Goal: Task Accomplishment & Management: Manage account settings

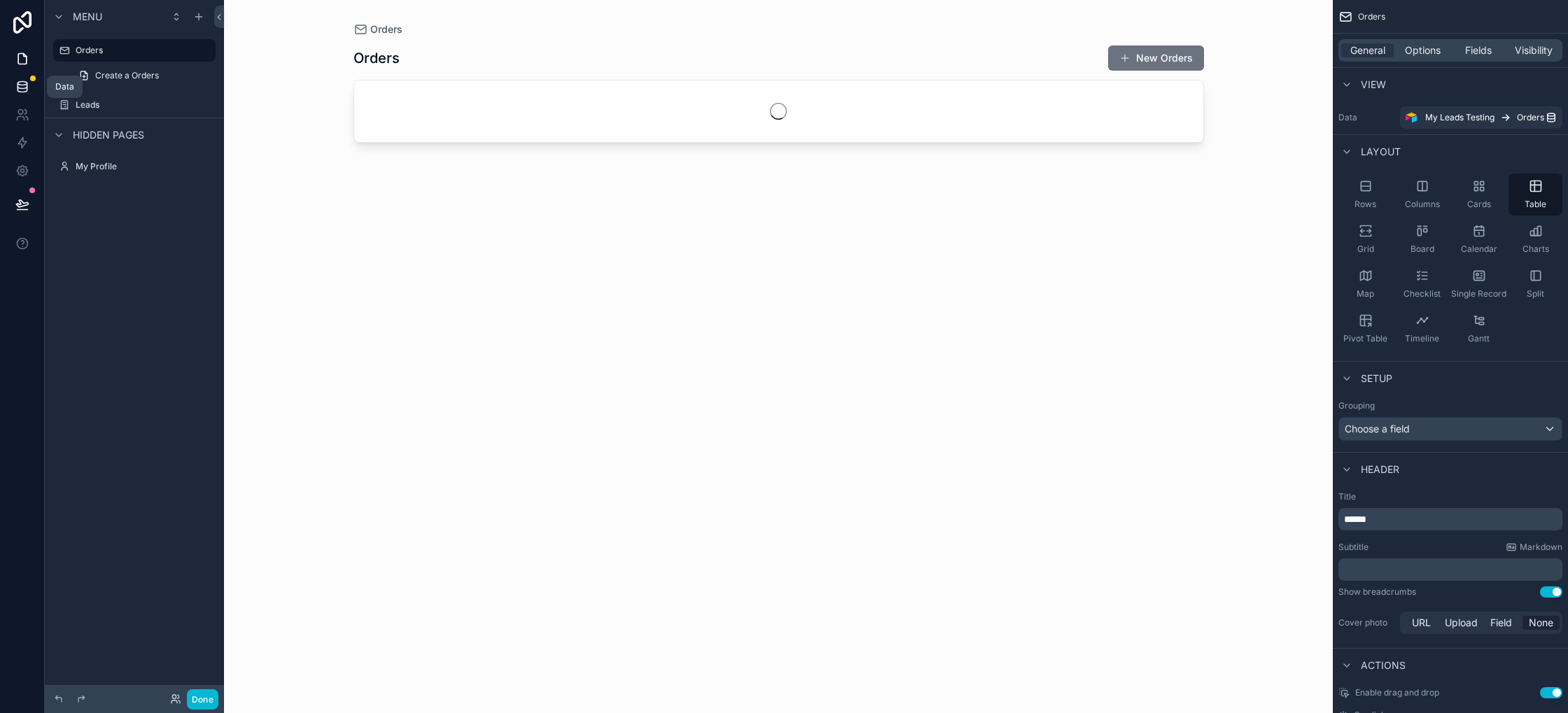
click at [26, 86] on icon at bounding box center [22, 86] width 14 height 14
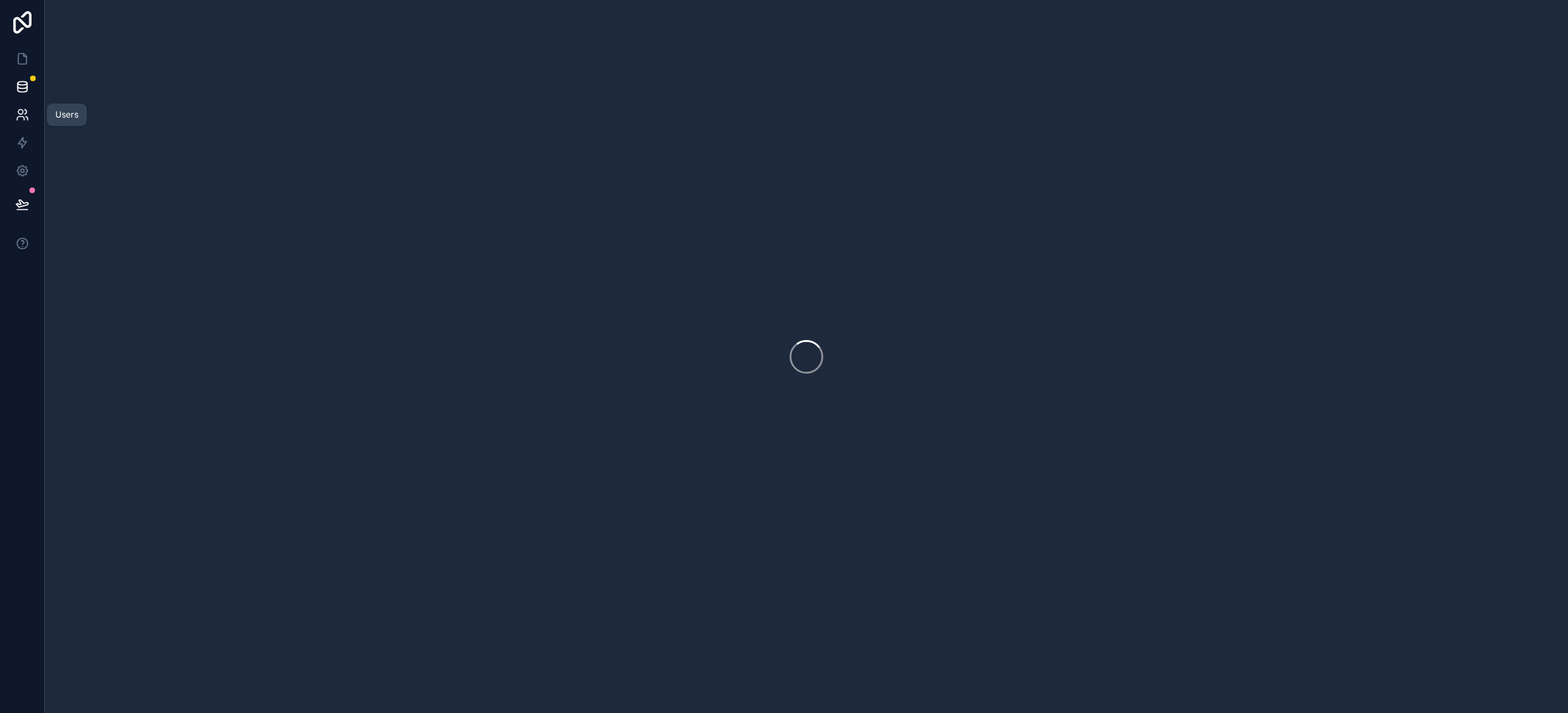
click at [21, 114] on icon at bounding box center [20, 112] width 5 height 5
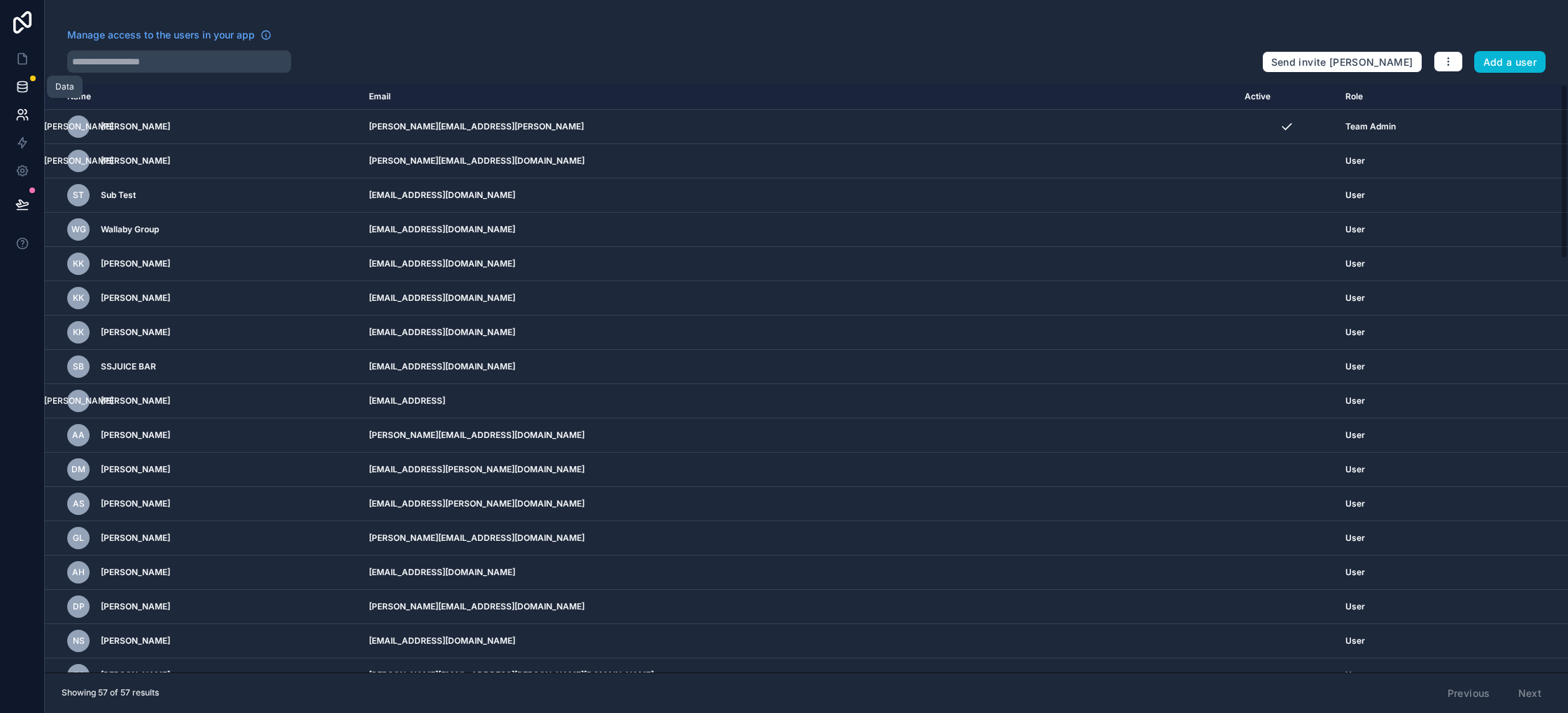
click at [27, 81] on icon at bounding box center [22, 86] width 14 height 14
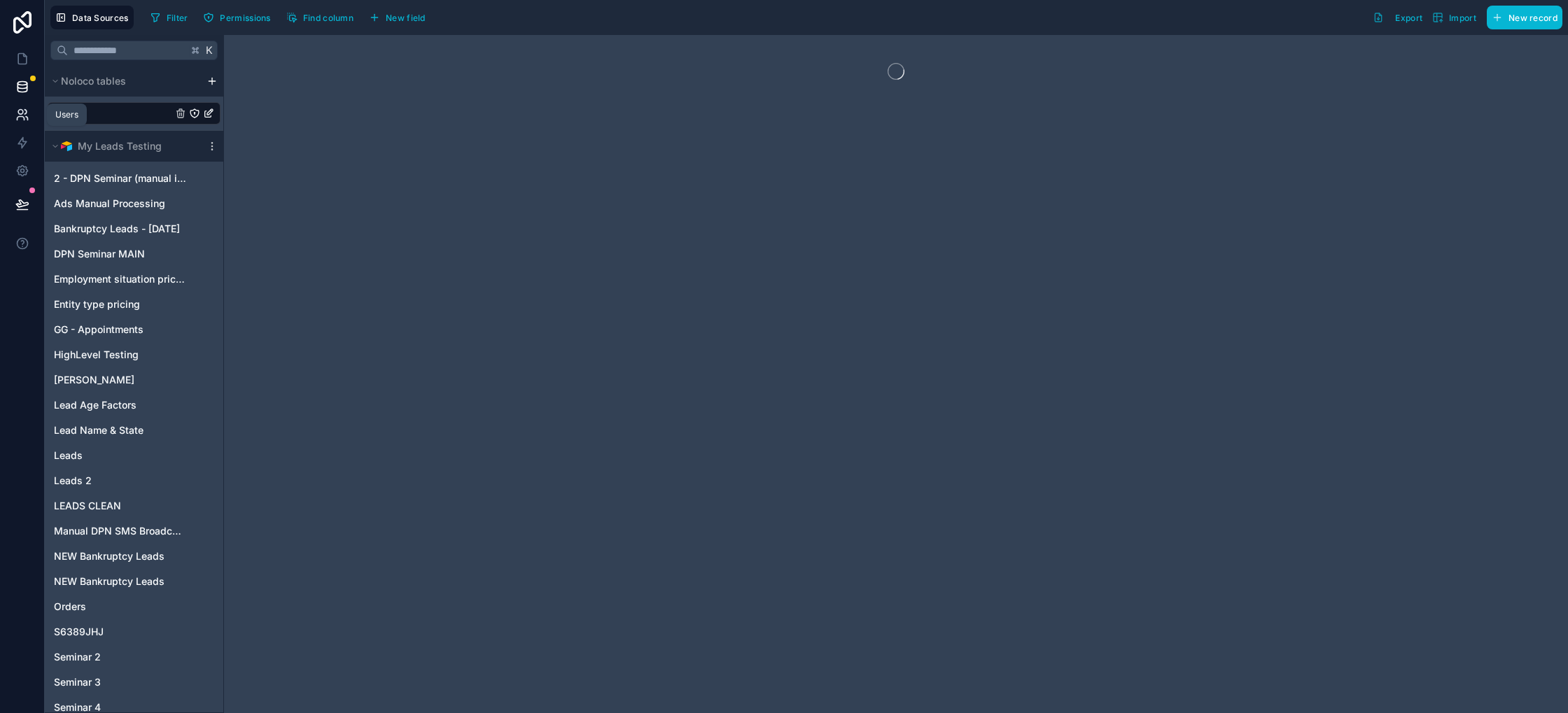
click at [15, 110] on icon at bounding box center [22, 115] width 14 height 14
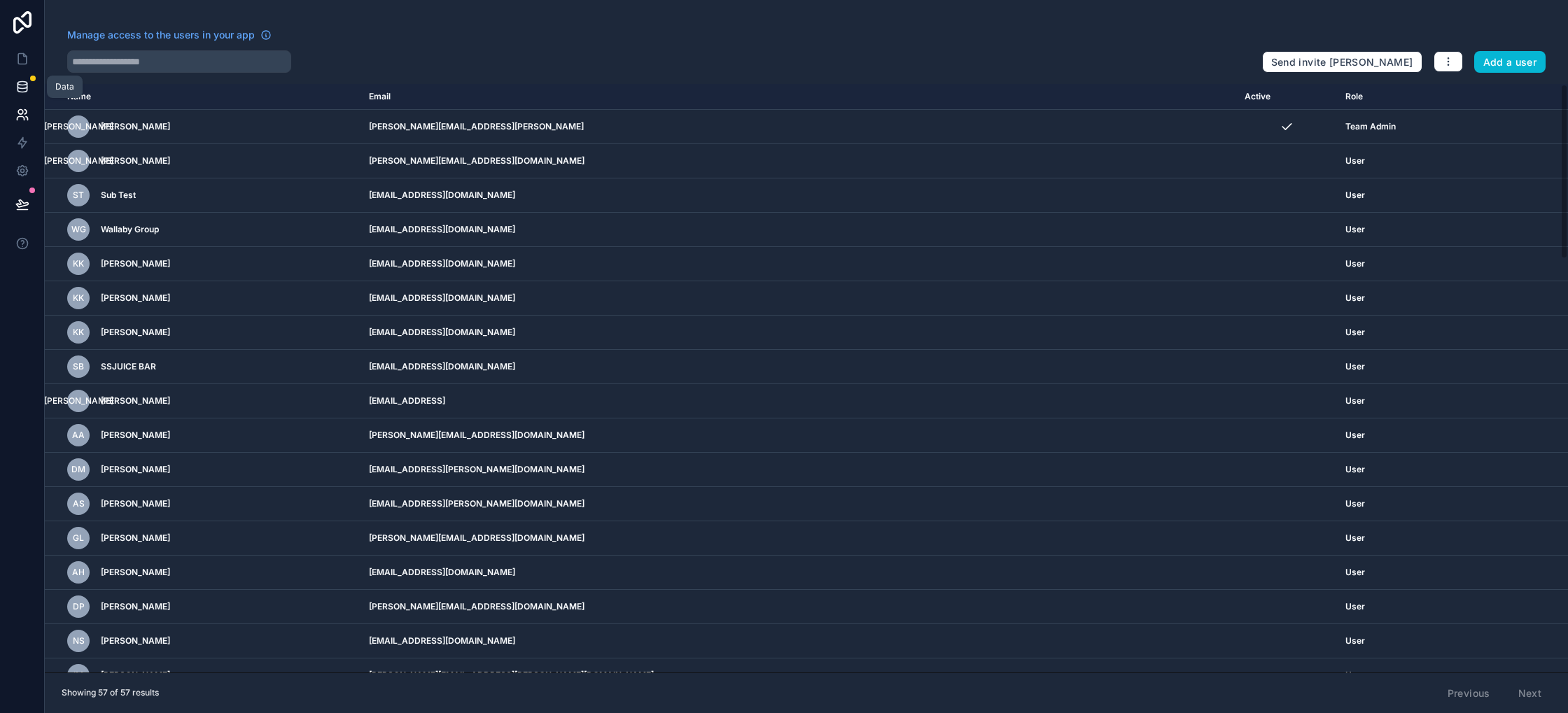
click at [17, 88] on icon at bounding box center [22, 90] width 9 height 6
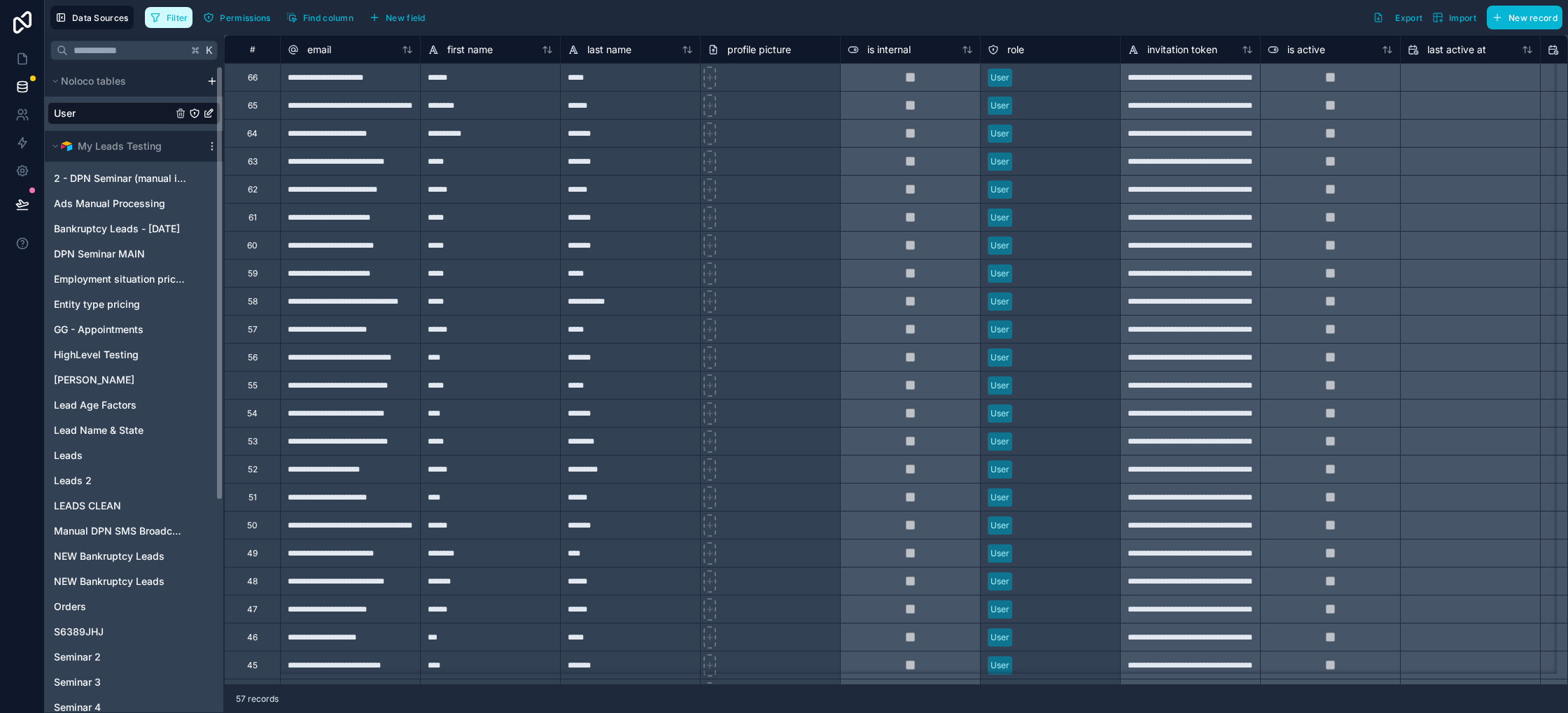
click at [181, 7] on button "Filter" at bounding box center [169, 17] width 48 height 21
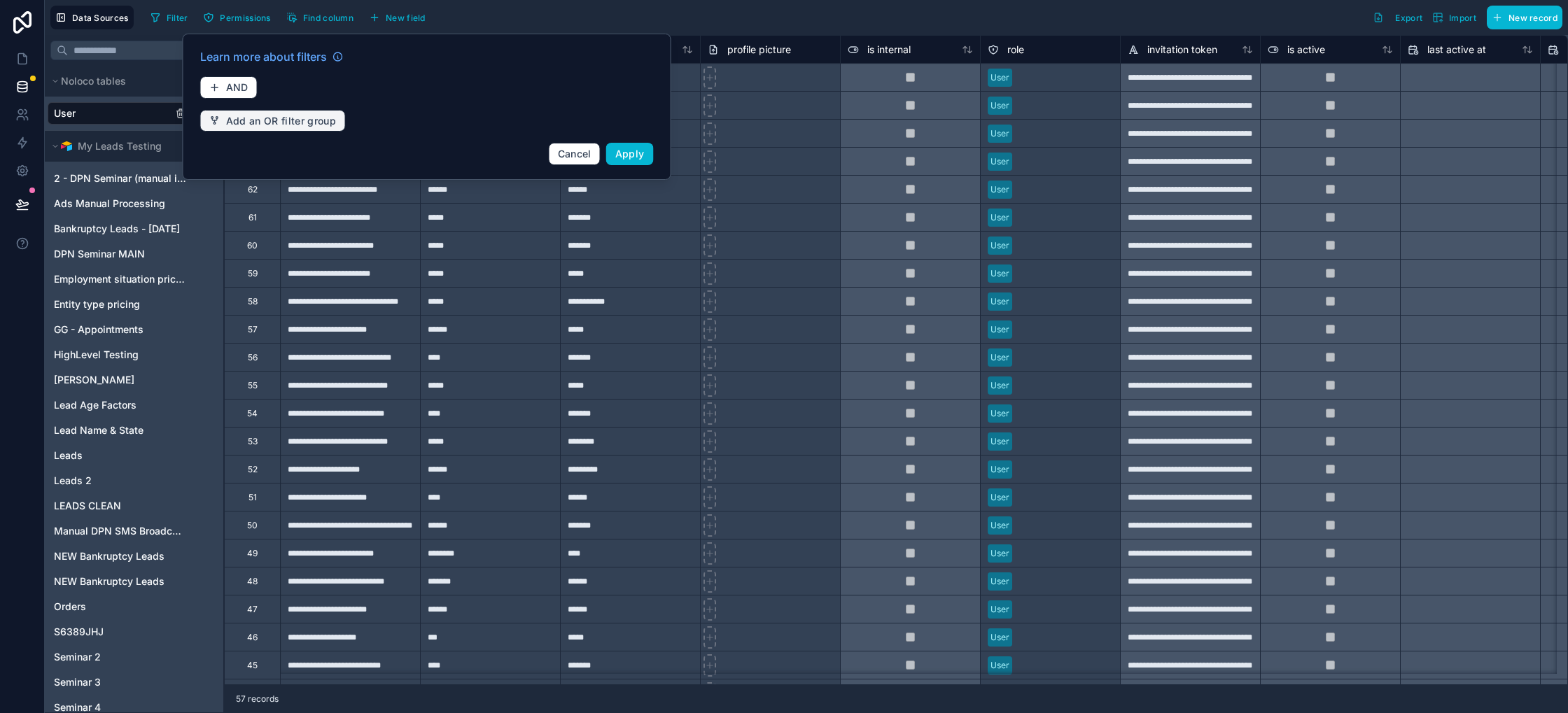
click at [235, 116] on span "Add an OR filter group" at bounding box center [281, 120] width 111 height 12
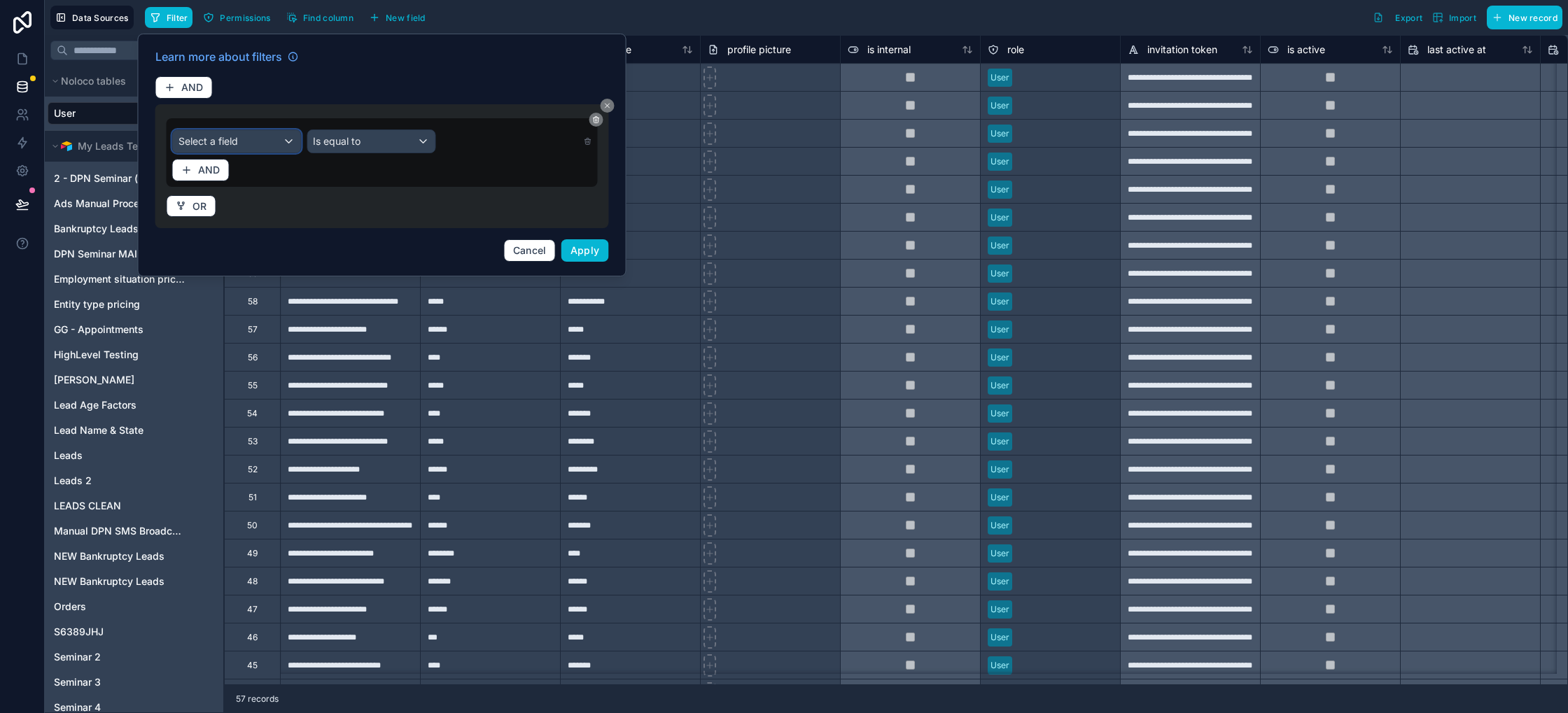
click at [254, 142] on div "Select a field" at bounding box center [237, 141] width 128 height 23
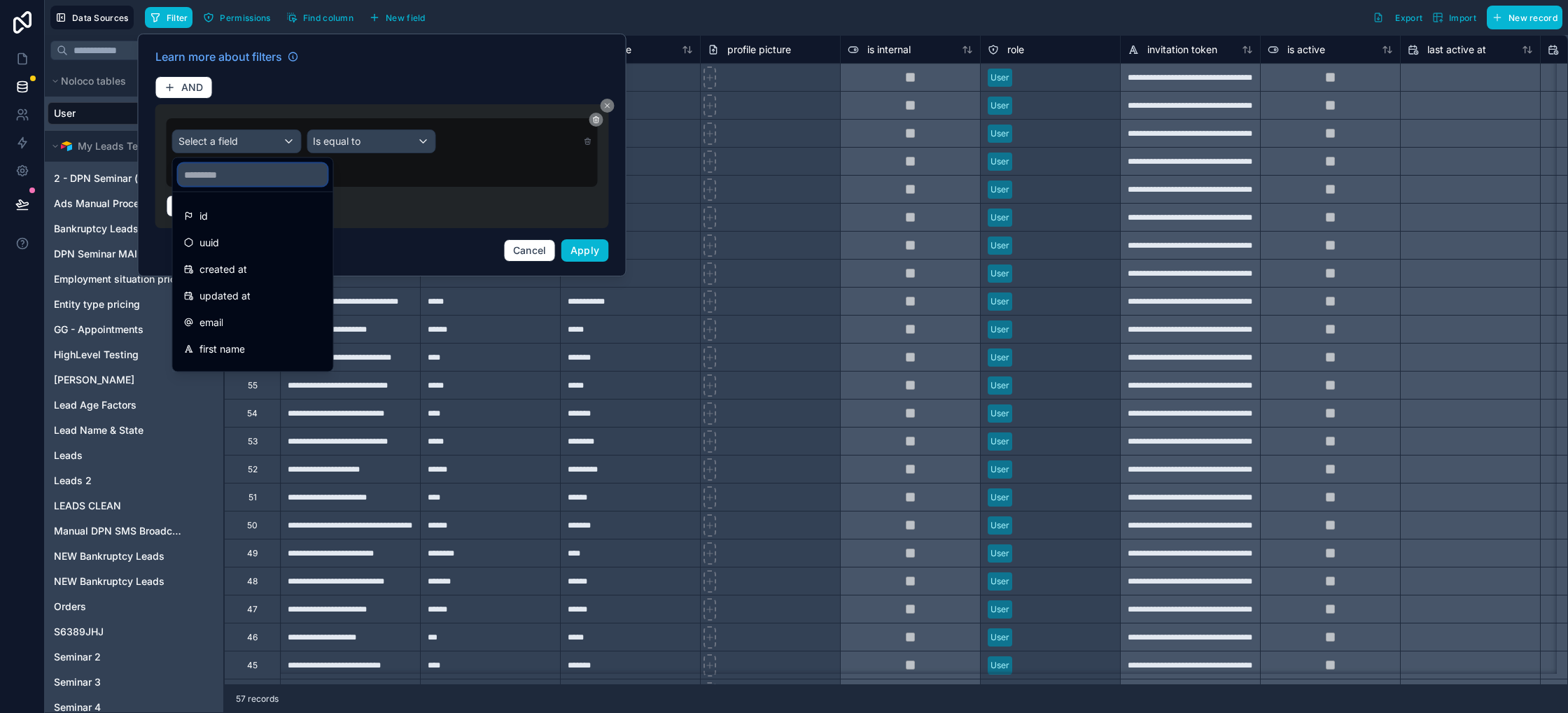
click at [257, 177] on input "text" at bounding box center [252, 175] width 149 height 23
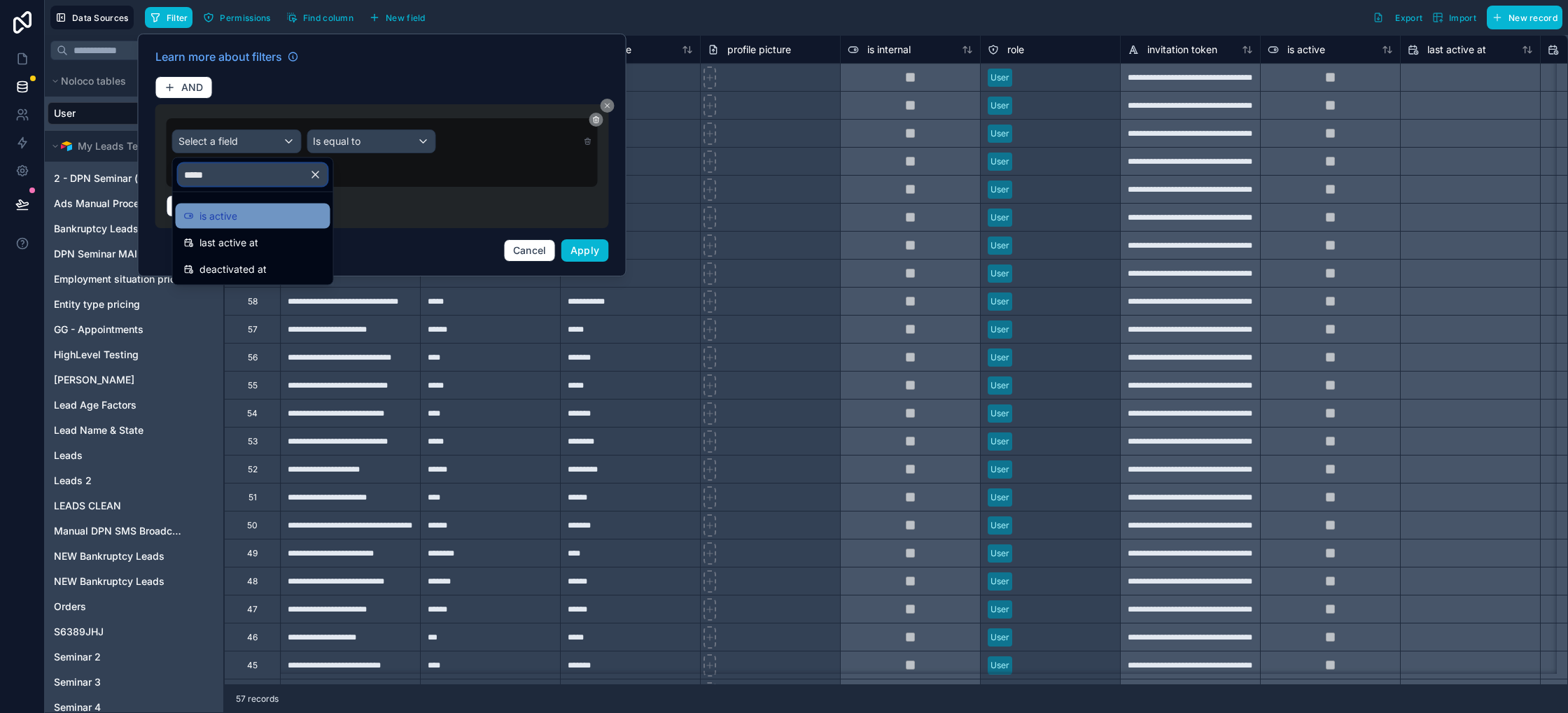
type input "*****"
click at [254, 219] on div "is active" at bounding box center [253, 217] width 138 height 17
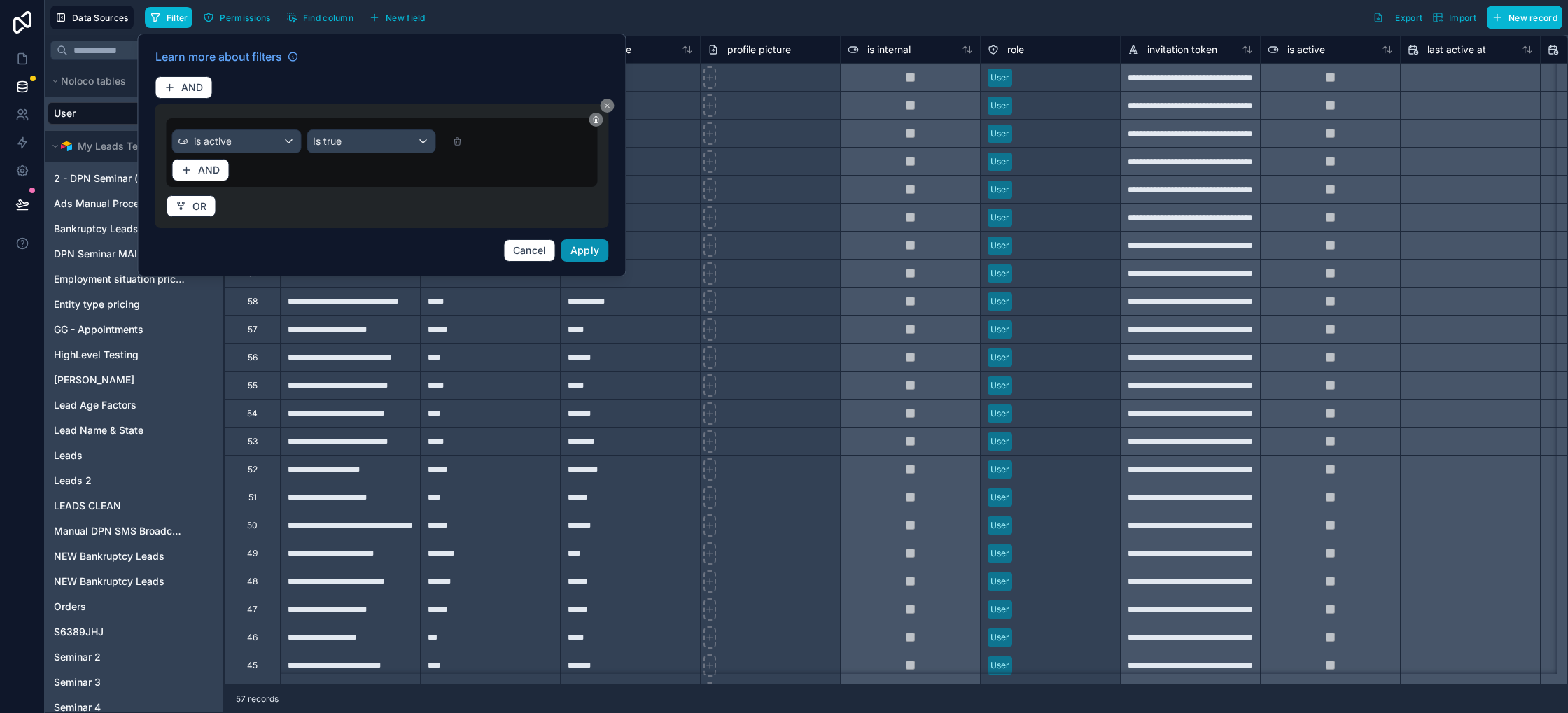
click at [581, 250] on span "Apply" at bounding box center [584, 250] width 29 height 12
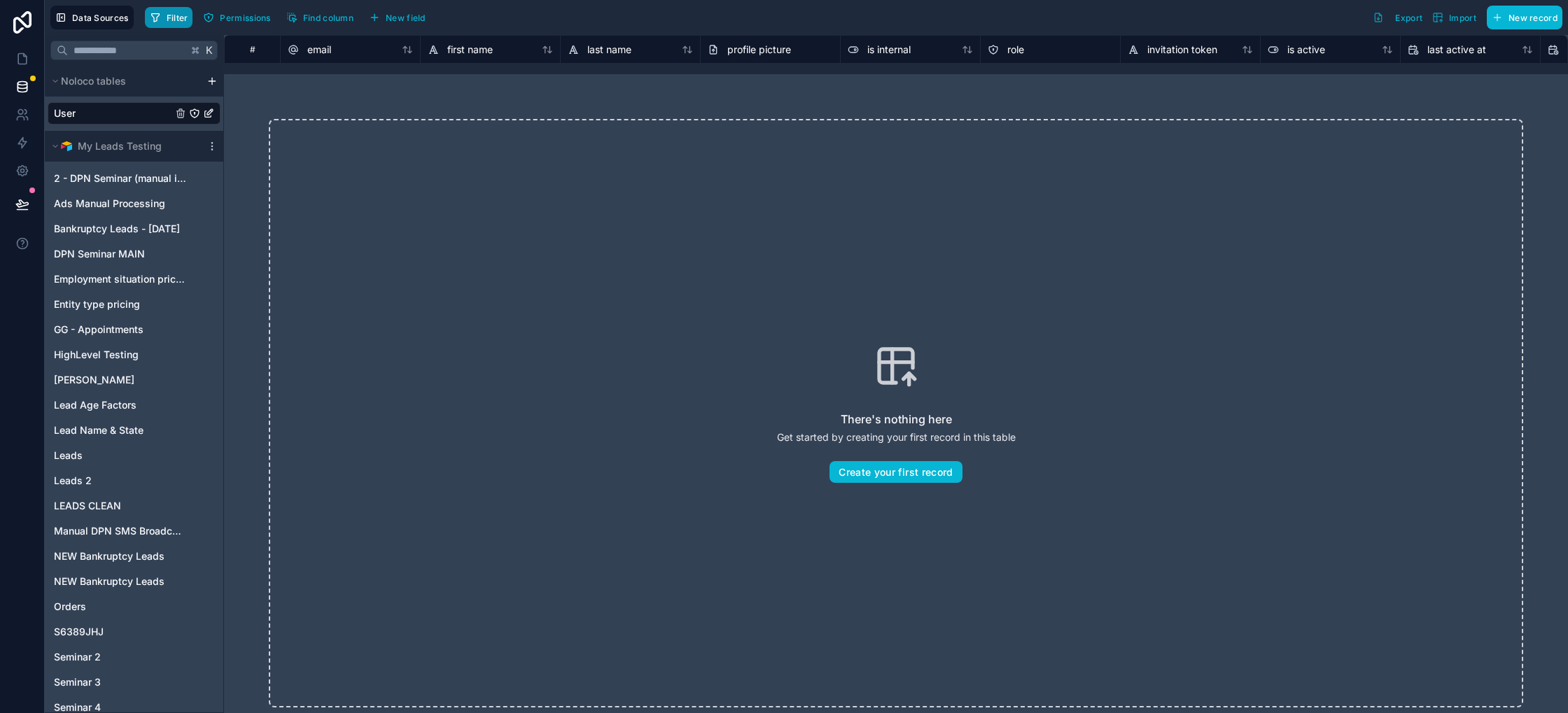
click at [174, 22] on span "Filter" at bounding box center [177, 17] width 22 height 10
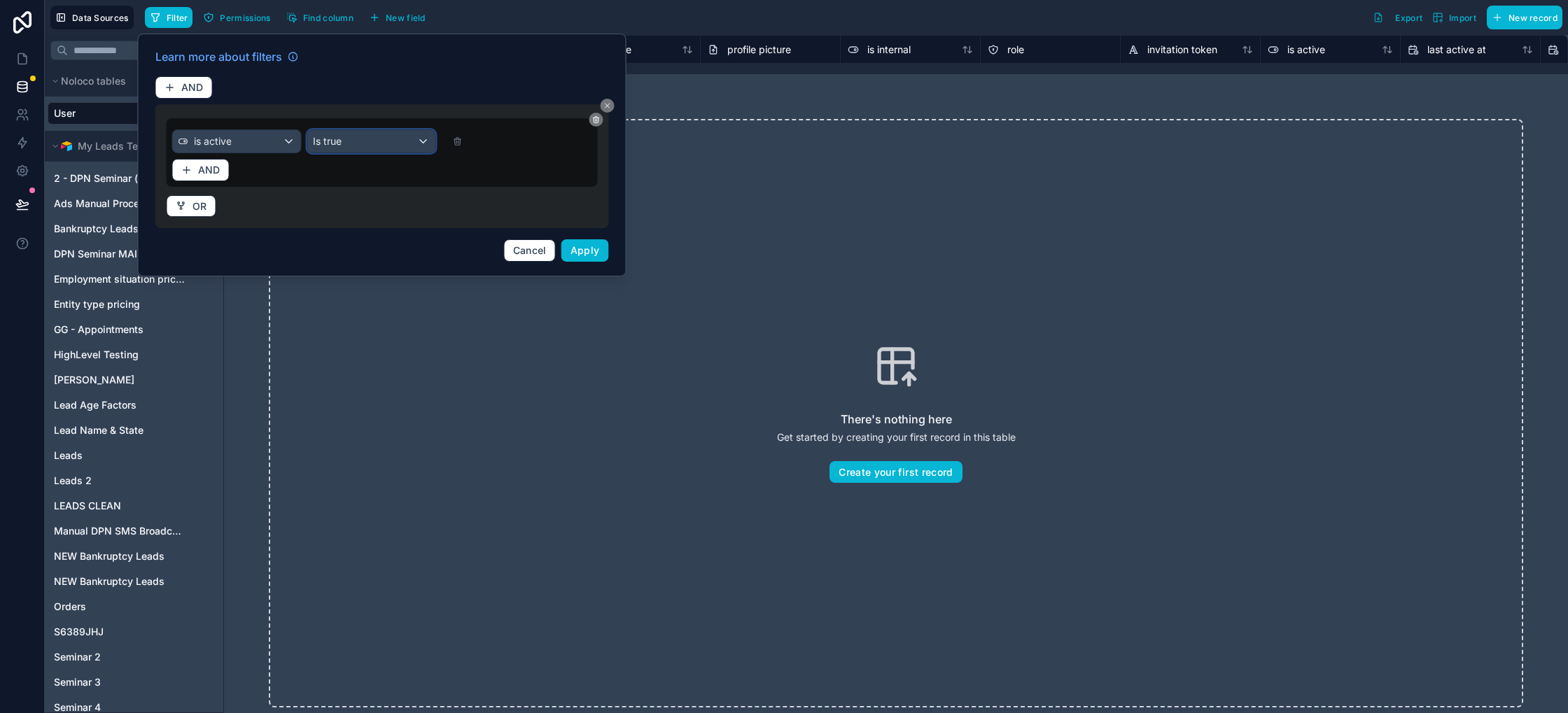
click at [352, 146] on div "Is true" at bounding box center [371, 141] width 128 height 23
click at [260, 144] on div at bounding box center [383, 154] width 489 height 243
click at [264, 140] on div "is active" at bounding box center [237, 141] width 128 height 23
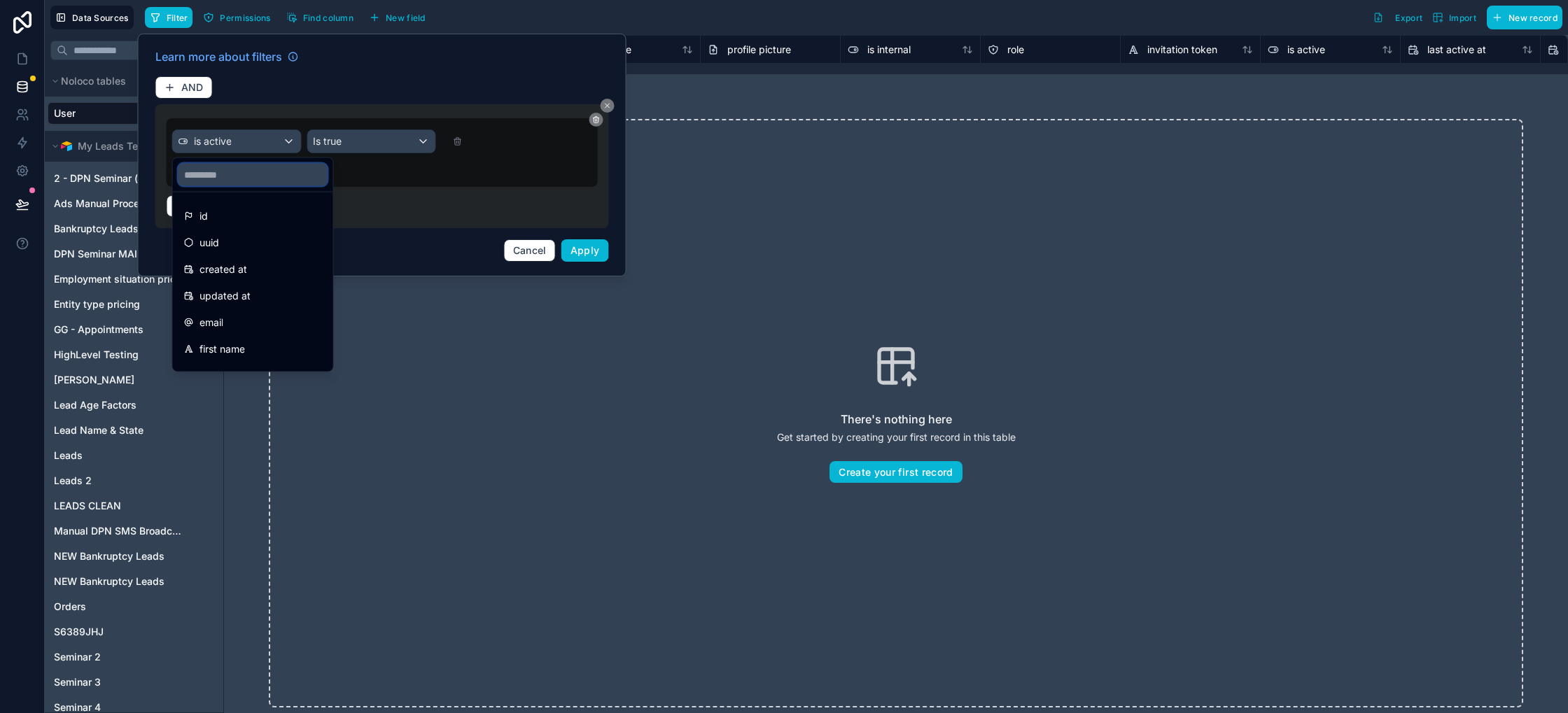
click at [261, 179] on input "text" at bounding box center [252, 175] width 149 height 23
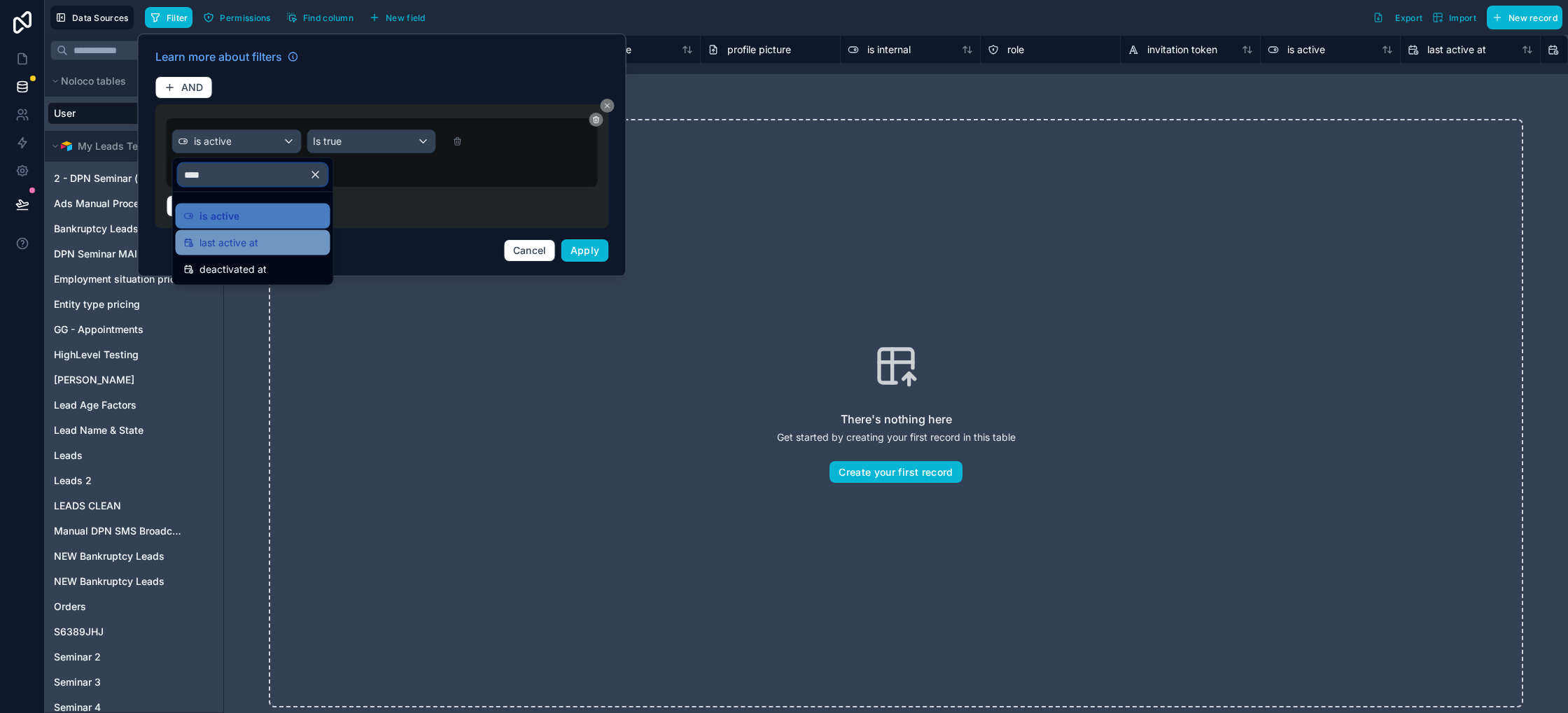
type input "****"
click at [261, 238] on div "last active at" at bounding box center [253, 243] width 138 height 17
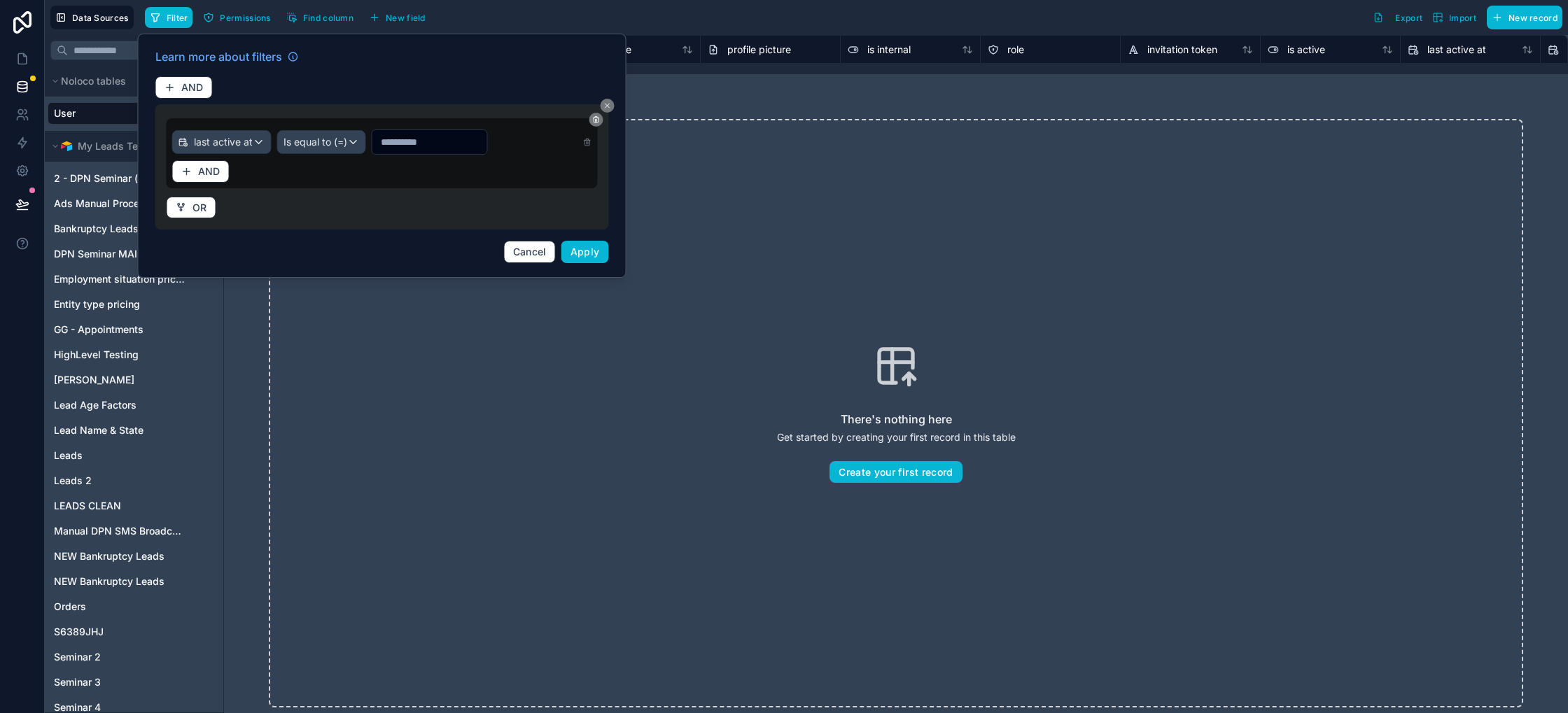
click at [397, 143] on input "text" at bounding box center [429, 142] width 115 height 20
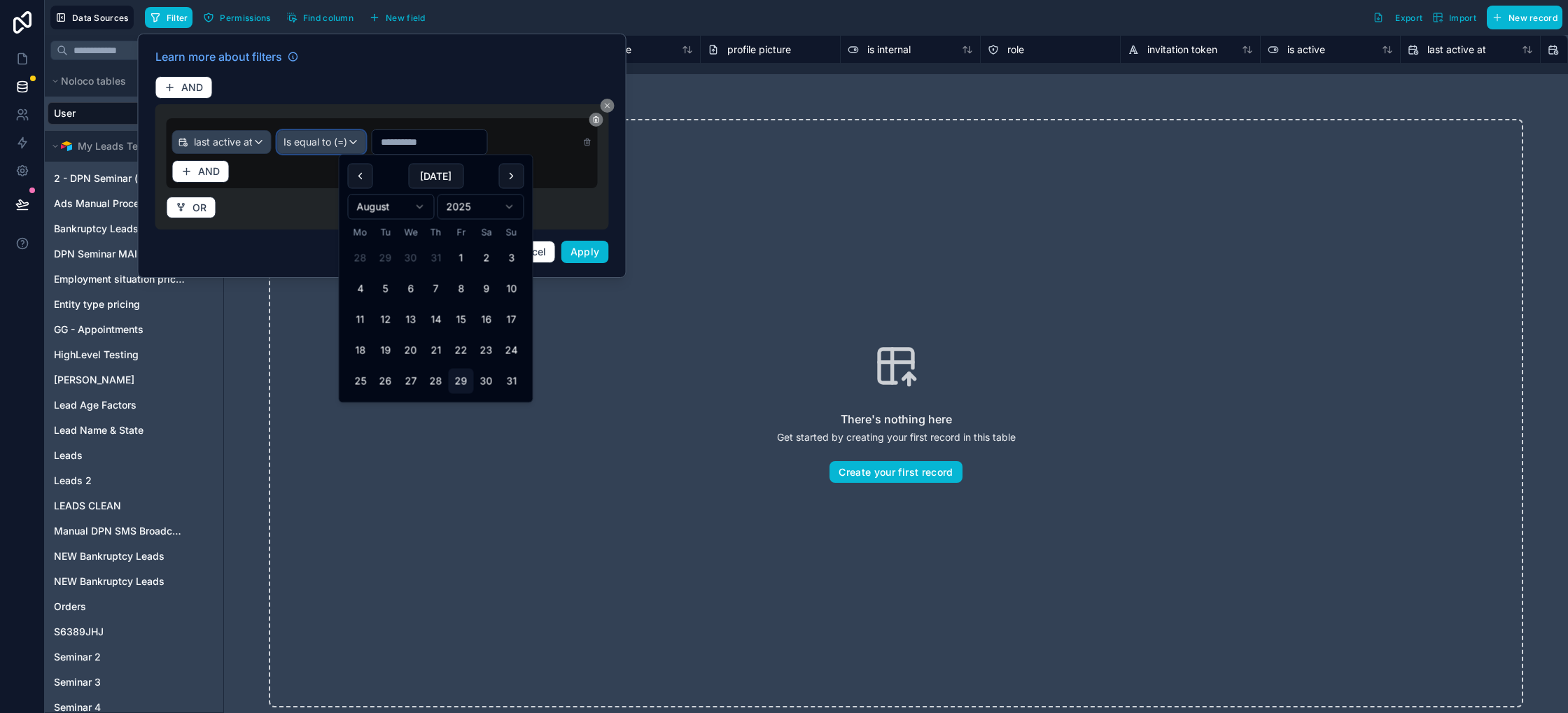
click at [357, 141] on div "Is equal to (=)" at bounding box center [321, 142] width 87 height 23
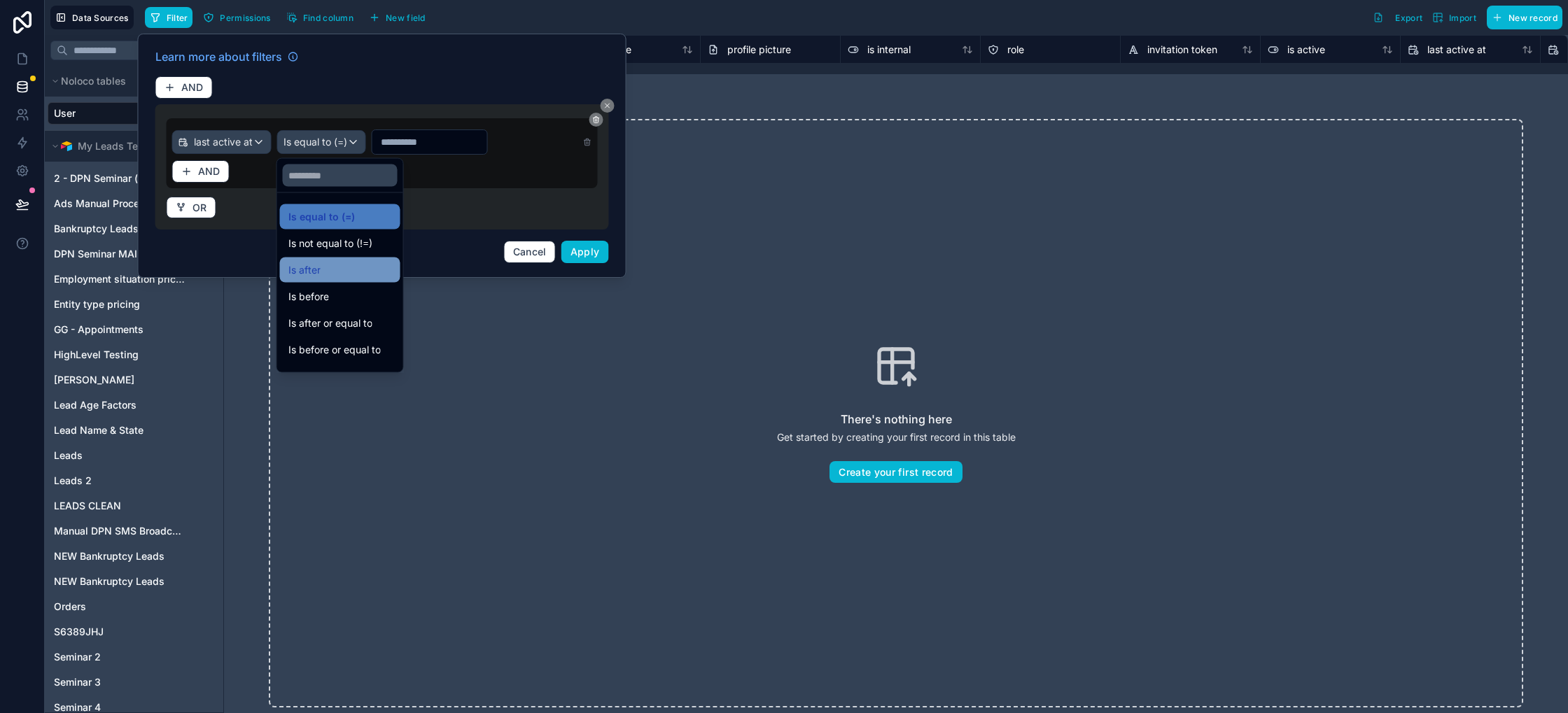
click at [347, 273] on div "Is after" at bounding box center [340, 270] width 103 height 17
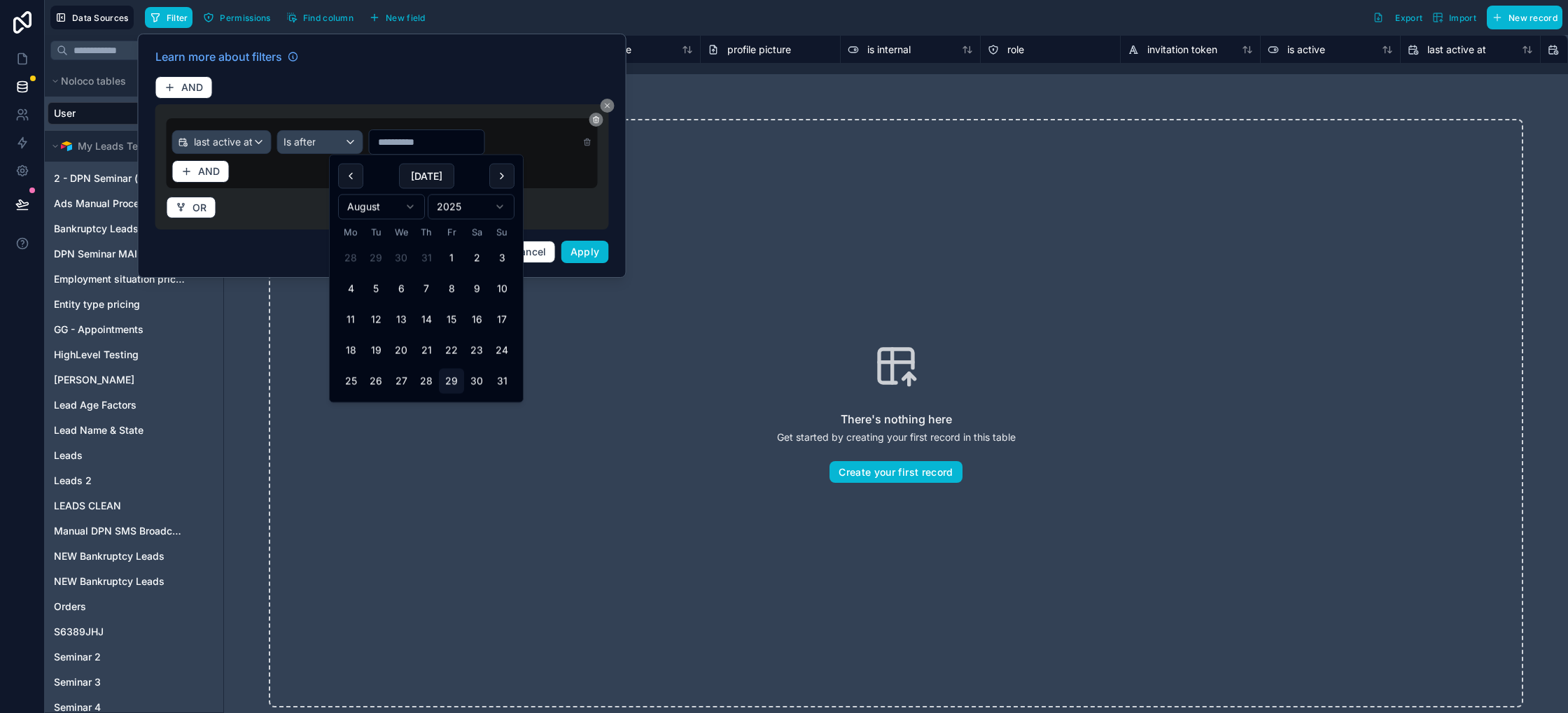
click at [431, 146] on input "text" at bounding box center [426, 142] width 115 height 20
click at [496, 325] on button "17" at bounding box center [502, 320] width 26 height 26
type input "**********"
click at [415, 169] on button "[DATE]" at bounding box center [418, 176] width 55 height 26
click at [487, 323] on button "17" at bounding box center [493, 320] width 26 height 26
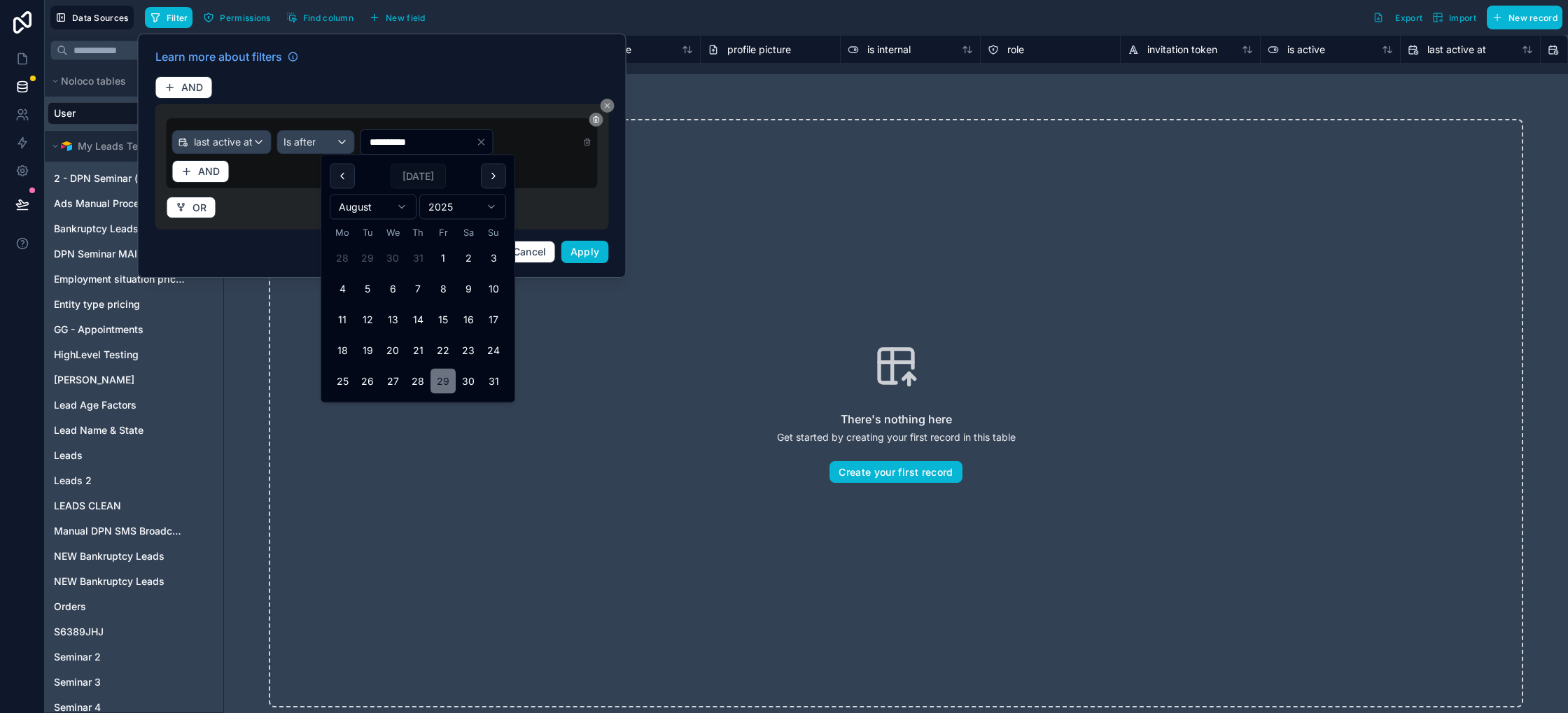
click at [494, 322] on button "17" at bounding box center [493, 320] width 26 height 26
type input "**********"
click at [497, 321] on button "17" at bounding box center [493, 320] width 26 height 26
click at [580, 254] on span "Apply" at bounding box center [584, 251] width 29 height 12
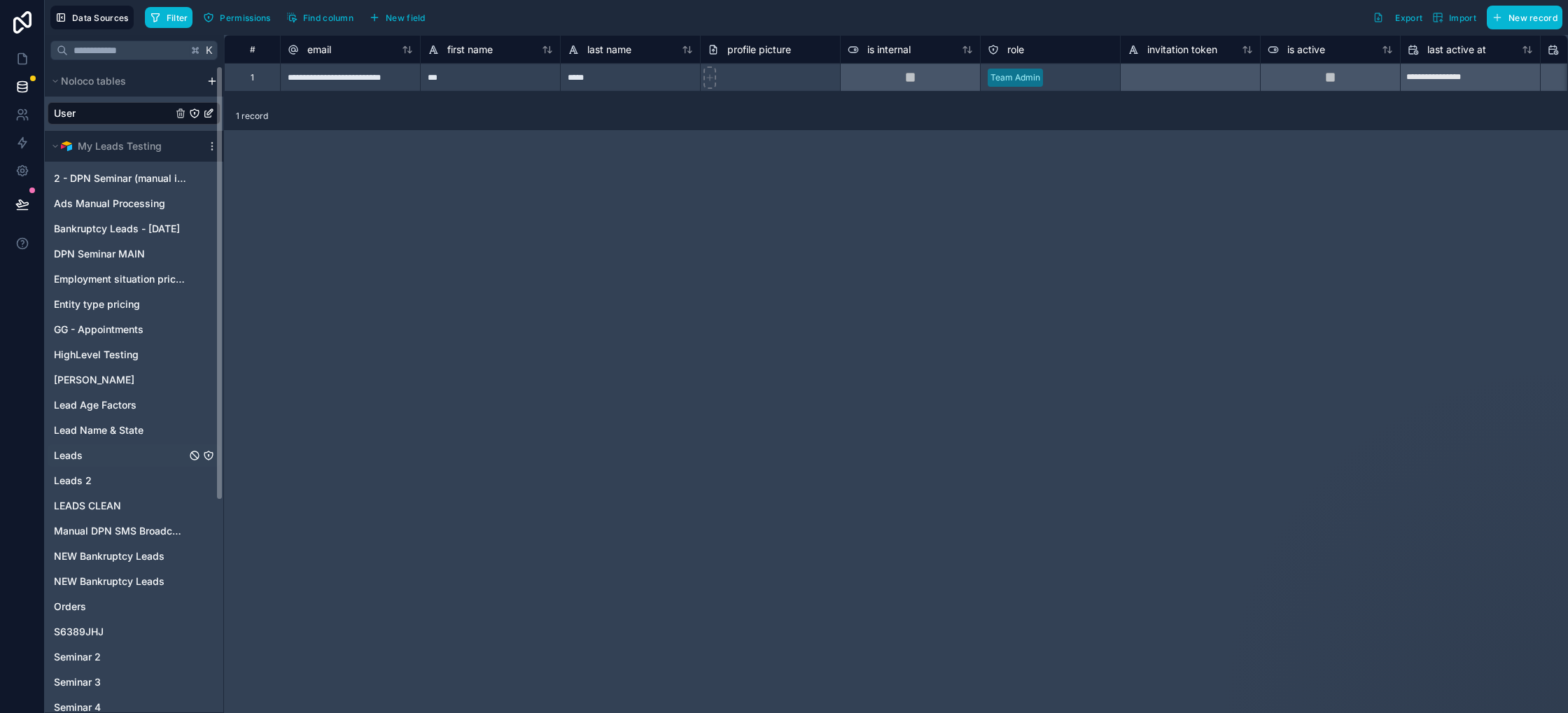
click at [84, 458] on div "Leads" at bounding box center [134, 455] width 173 height 23
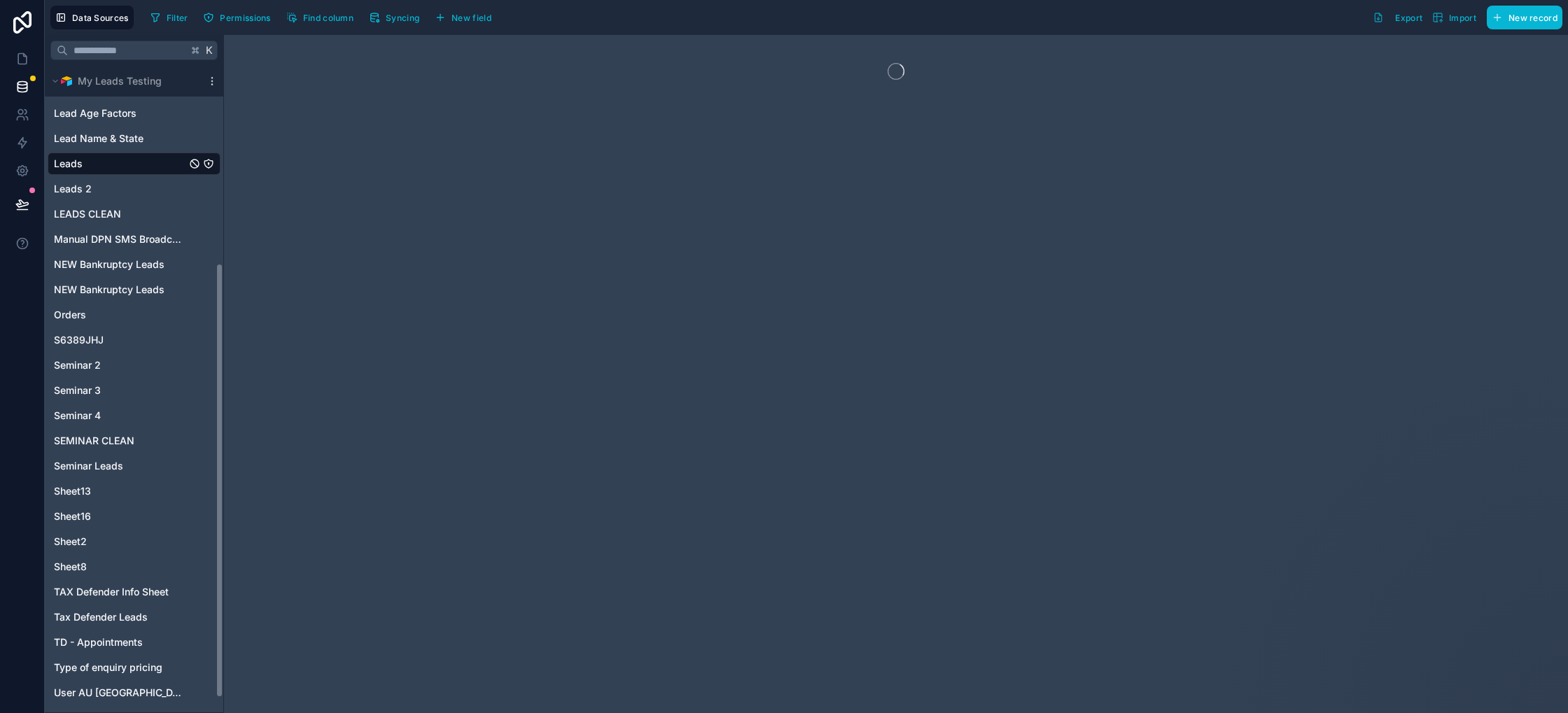
scroll to position [315, 0]
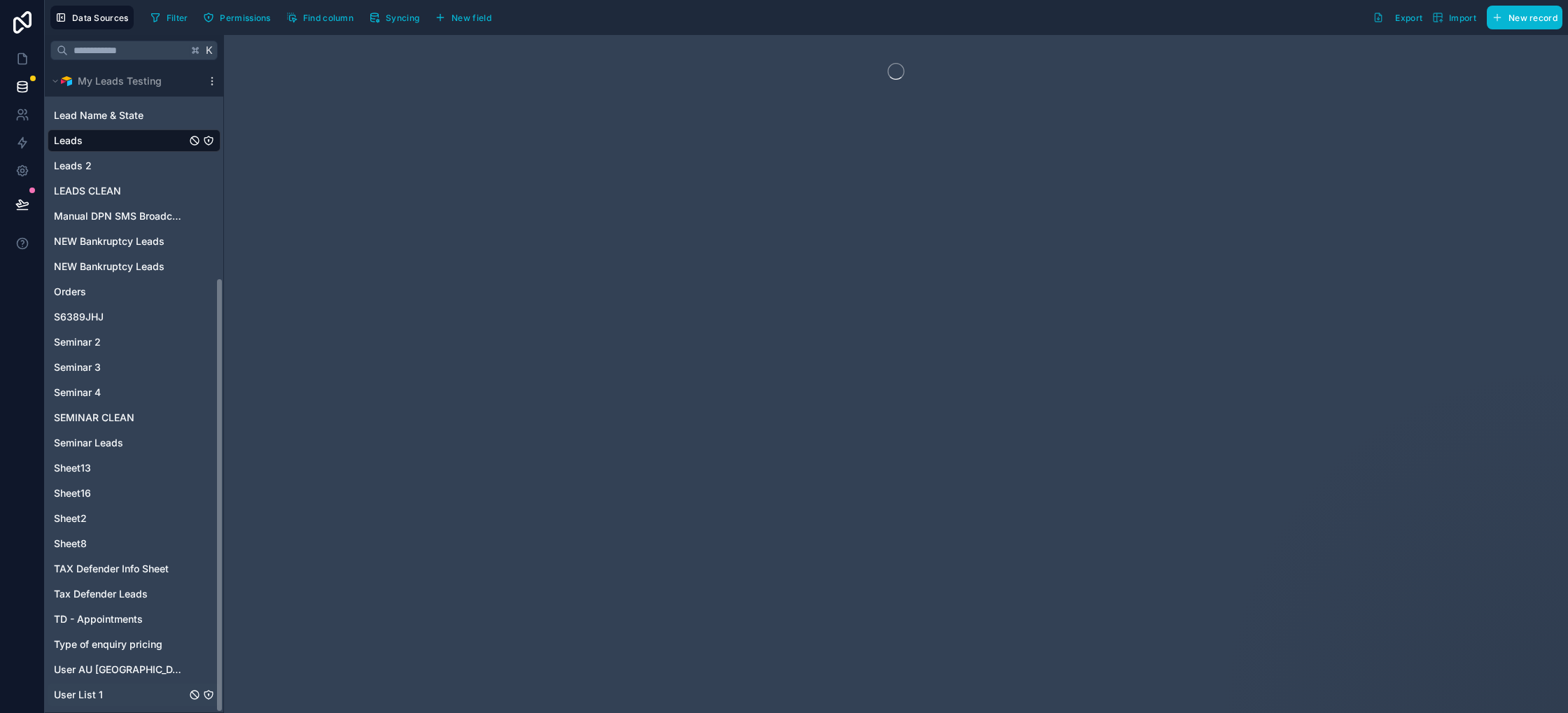
click at [99, 696] on span "User List 1" at bounding box center [79, 695] width 49 height 14
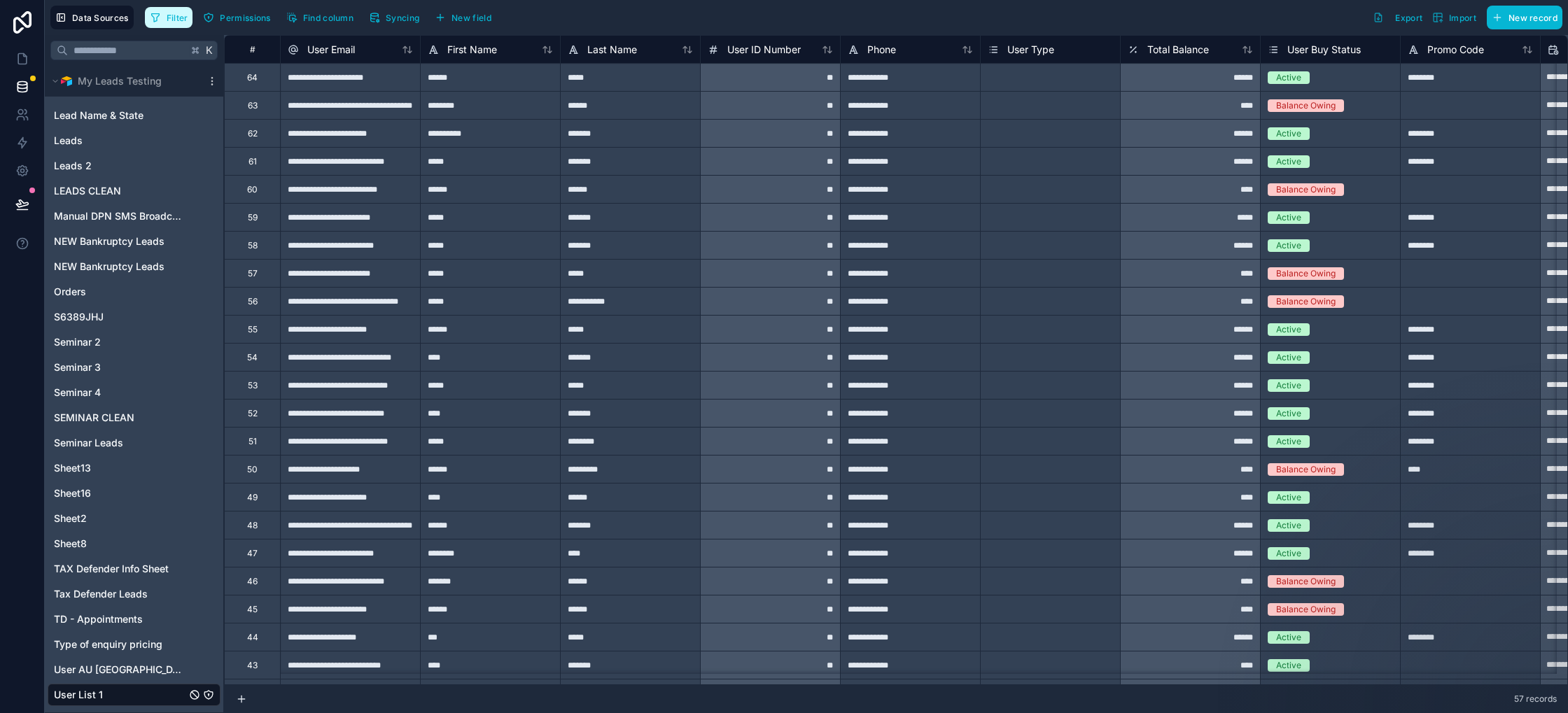
click at [174, 16] on span "Filter" at bounding box center [177, 17] width 22 height 10
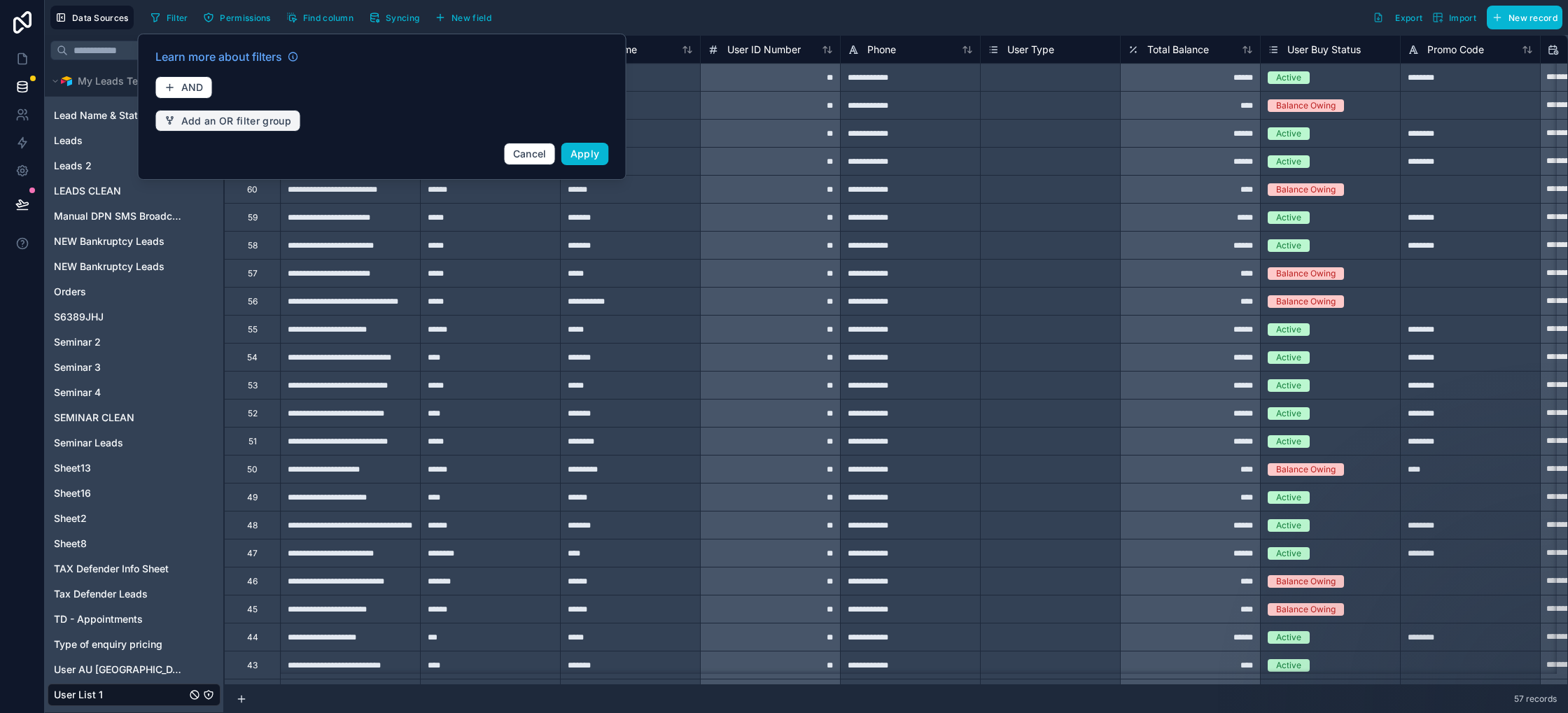
click at [230, 121] on span "Add an OR filter group" at bounding box center [236, 120] width 111 height 12
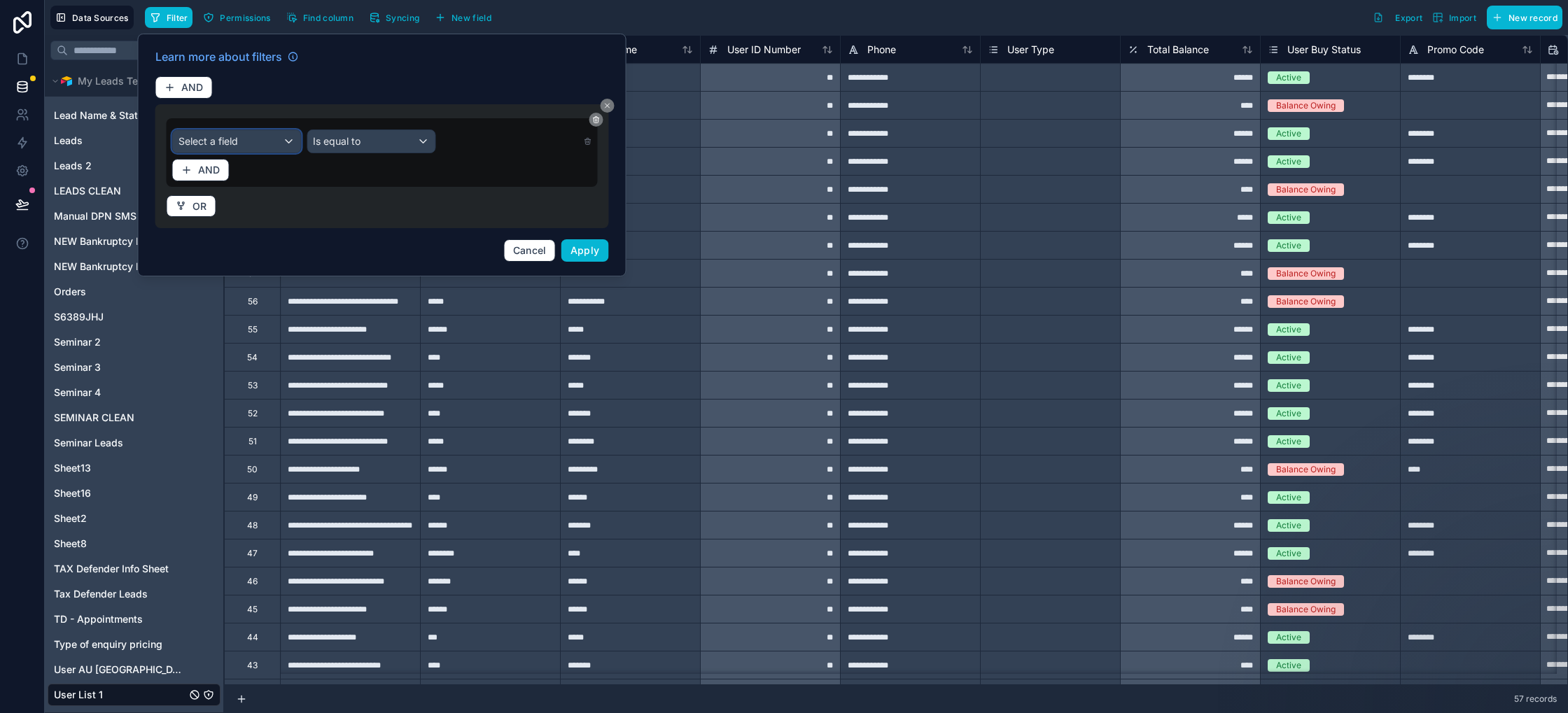
click at [274, 148] on div "Select a field" at bounding box center [237, 141] width 128 height 23
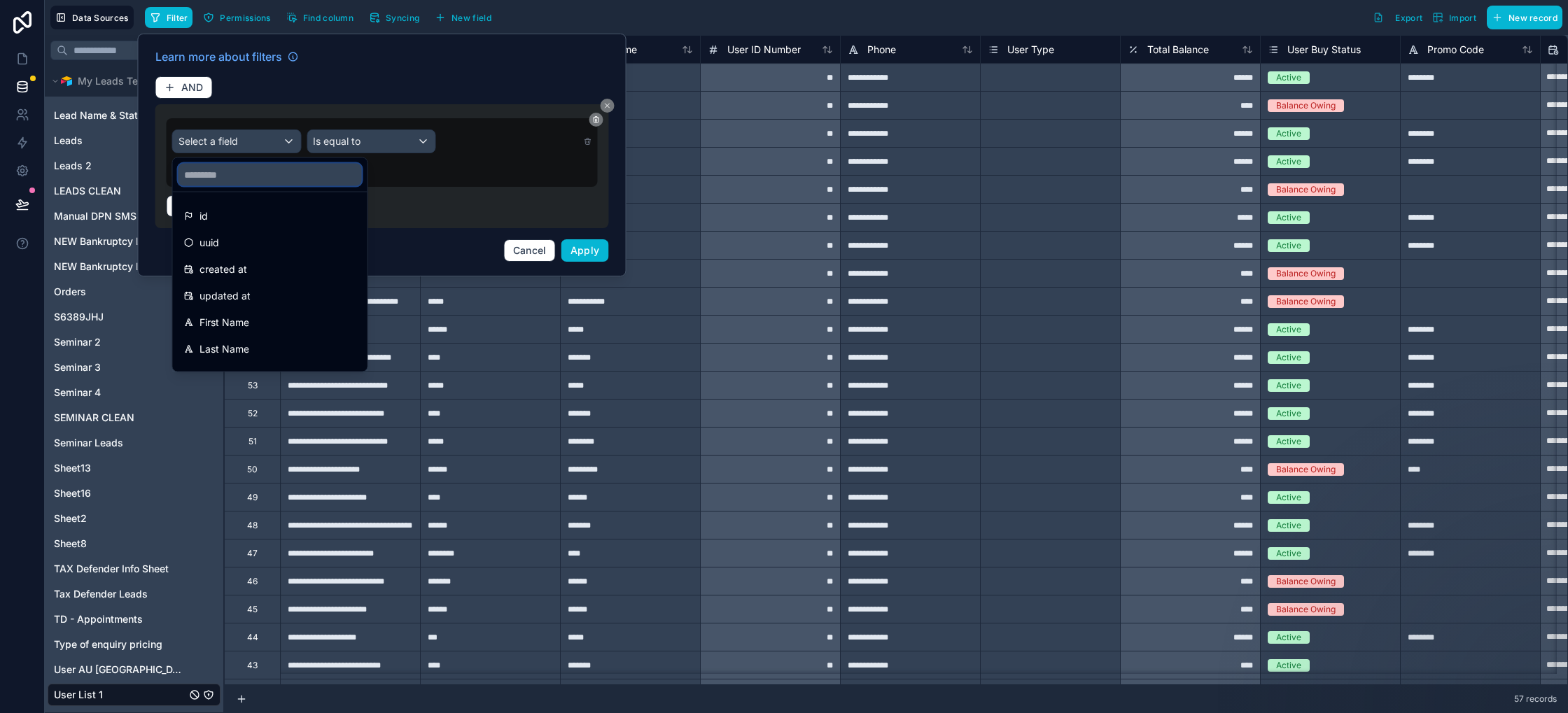
click at [241, 178] on input "text" at bounding box center [270, 175] width 184 height 23
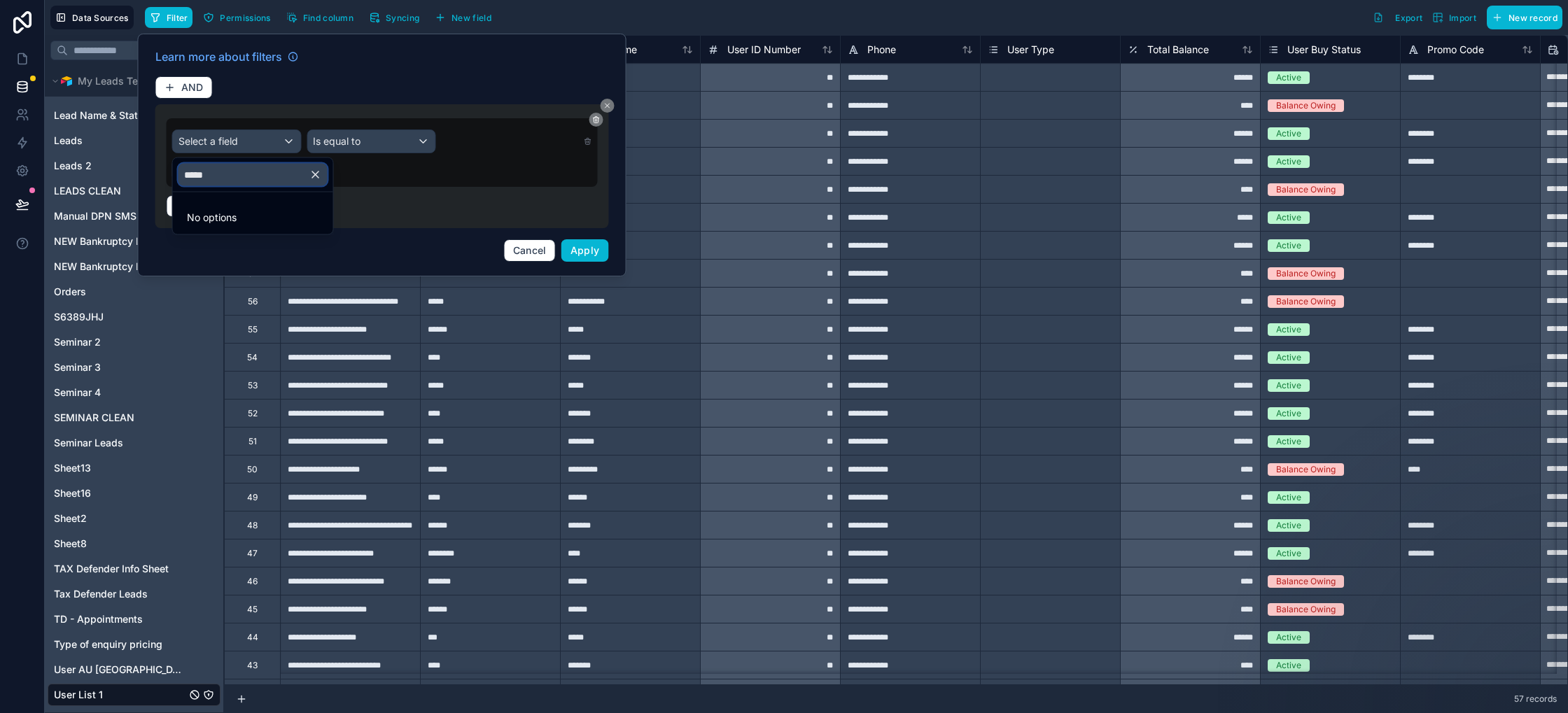
type input "*****"
click at [227, 152] on div at bounding box center [383, 154] width 489 height 243
click at [232, 143] on span "Select a field" at bounding box center [207, 141] width 60 height 12
click at [235, 176] on input "*****" at bounding box center [252, 175] width 149 height 23
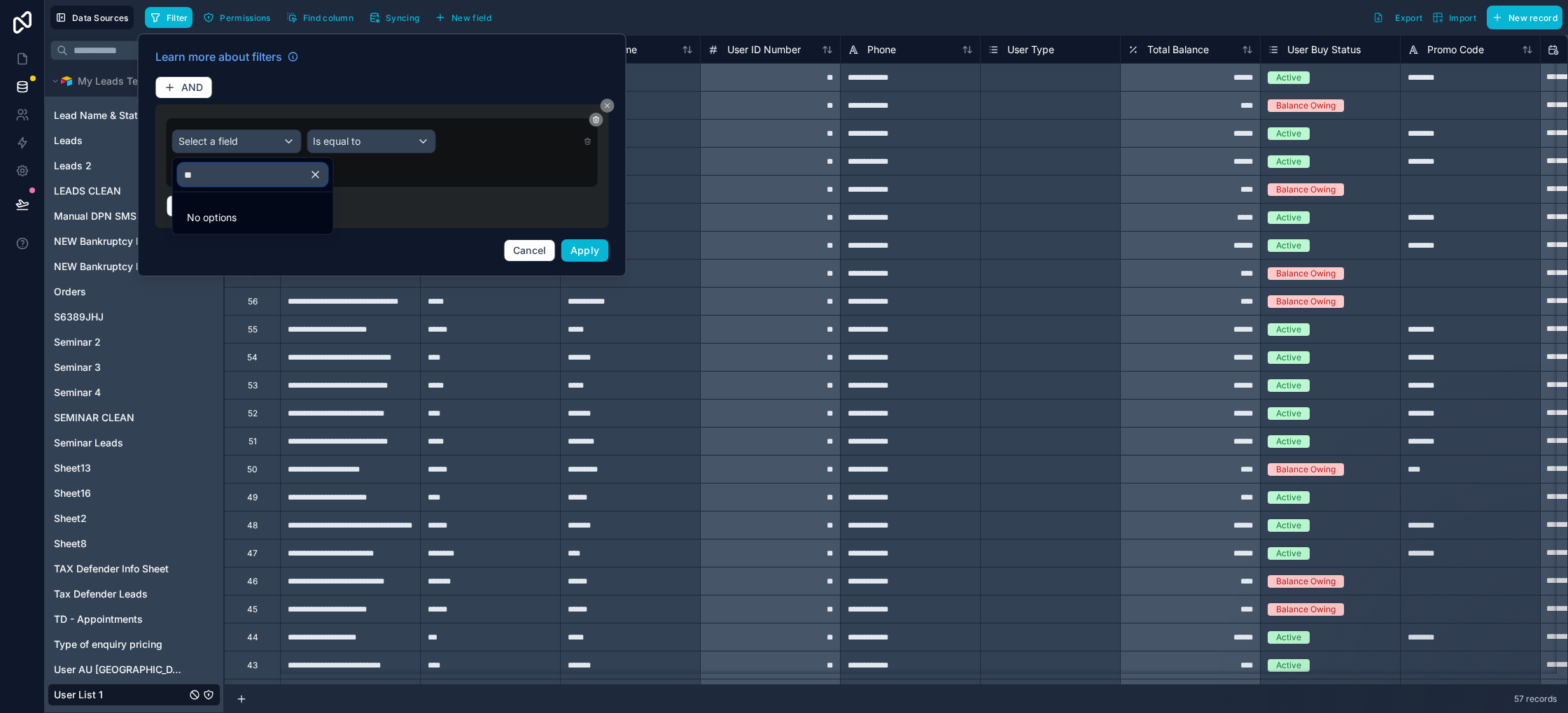
type input "**"
click at [543, 261] on div at bounding box center [383, 154] width 489 height 243
click at [539, 255] on span "Cancel" at bounding box center [529, 250] width 33 height 12
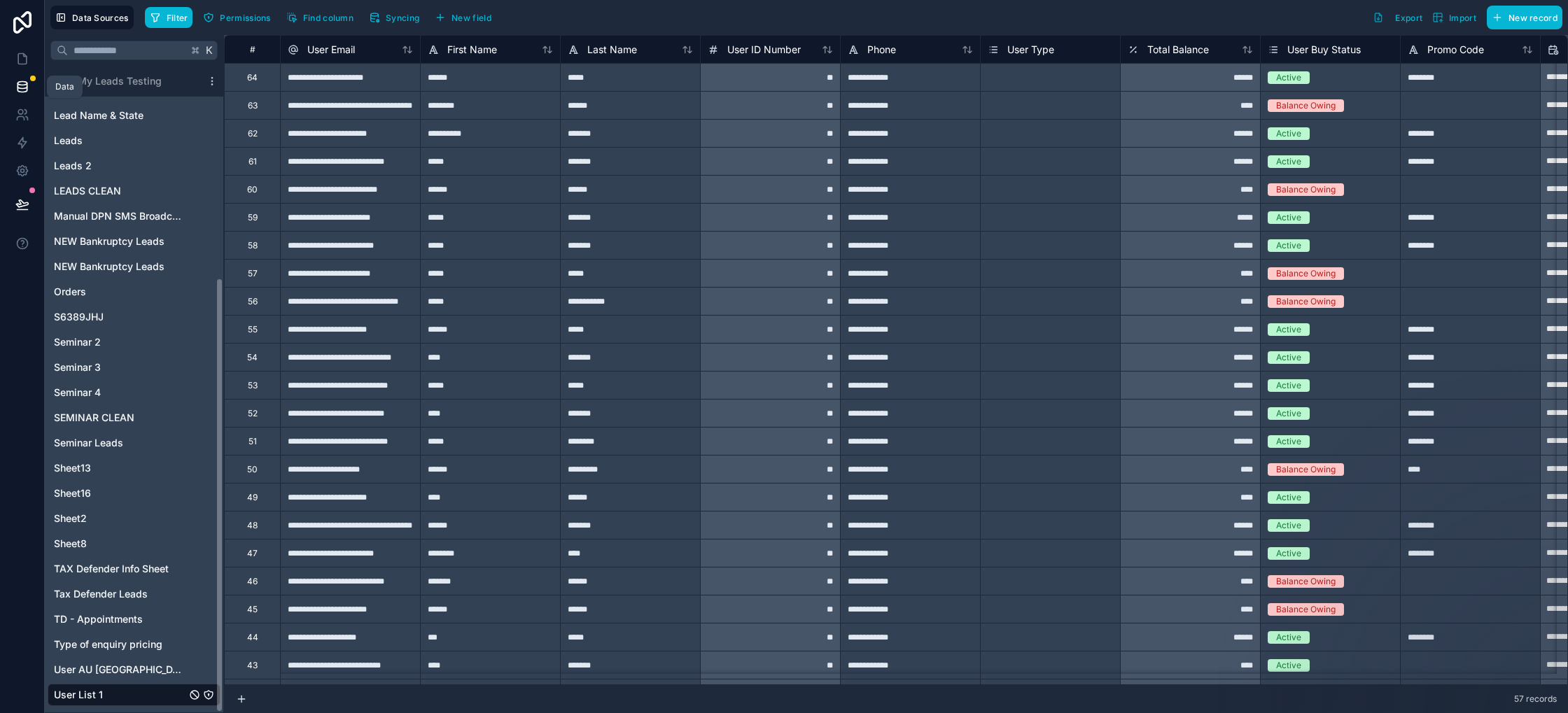
click at [25, 87] on icon at bounding box center [22, 86] width 14 height 14
click at [21, 87] on icon at bounding box center [22, 86] width 14 height 14
click at [138, 56] on input "text" at bounding box center [128, 50] width 119 height 26
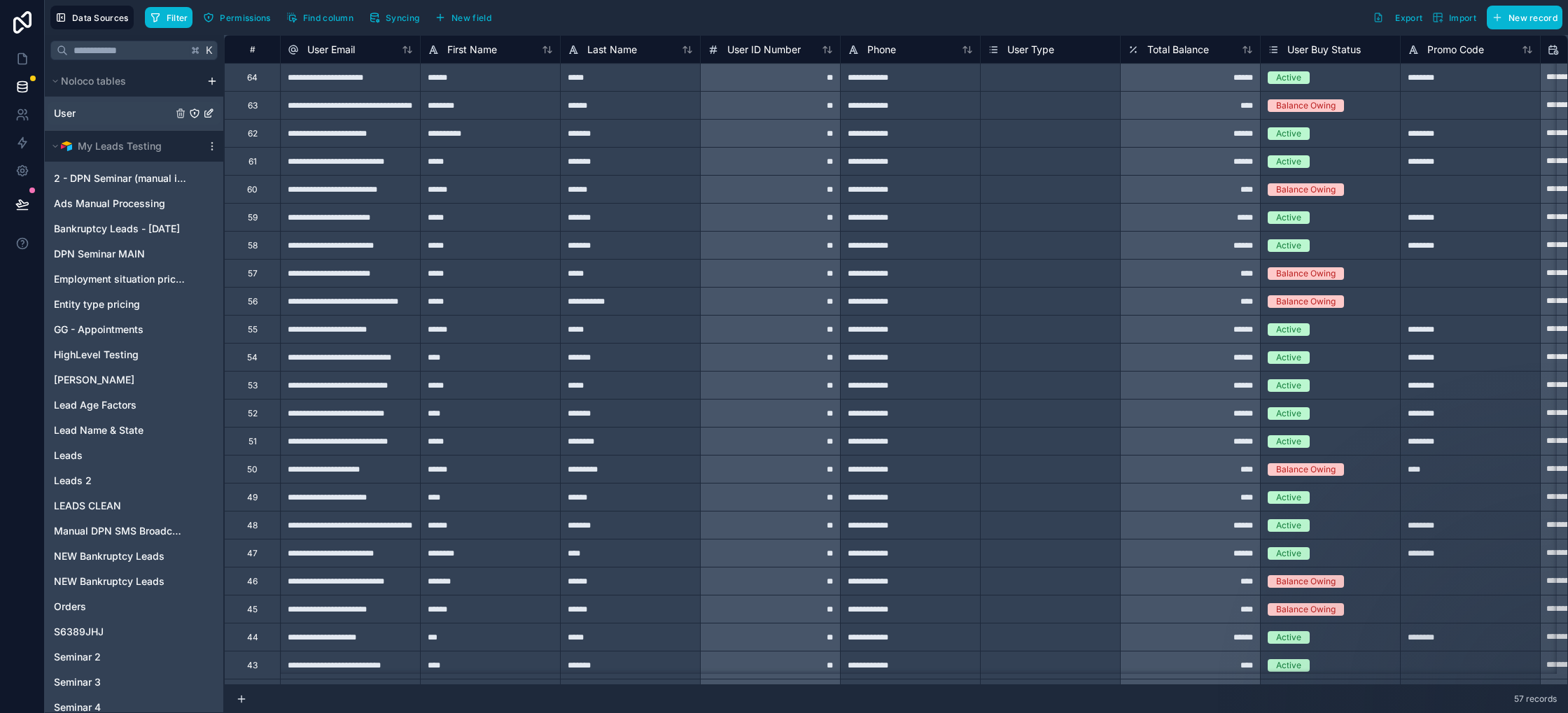
click at [71, 117] on span "User" at bounding box center [64, 113] width 22 height 14
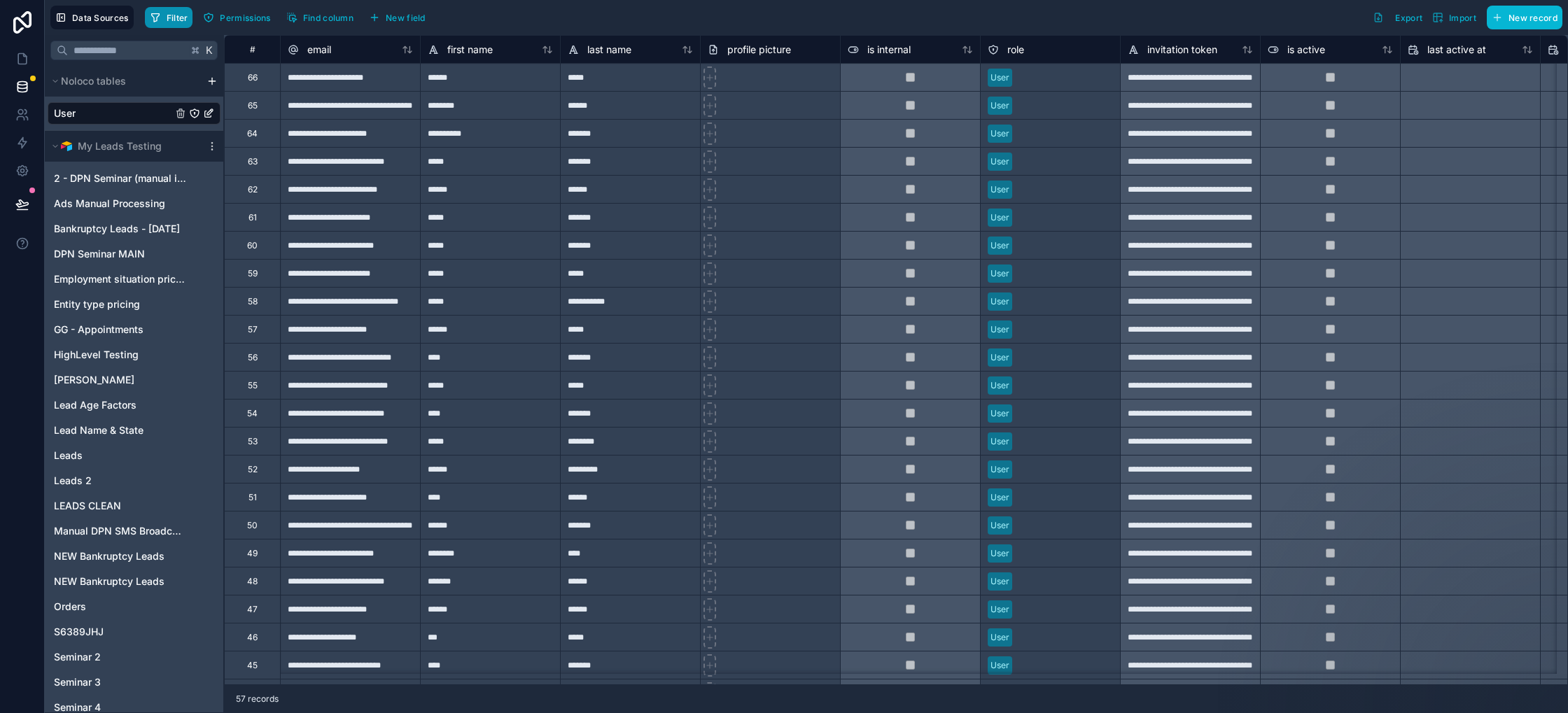
click at [172, 20] on span "Filter" at bounding box center [177, 17] width 22 height 10
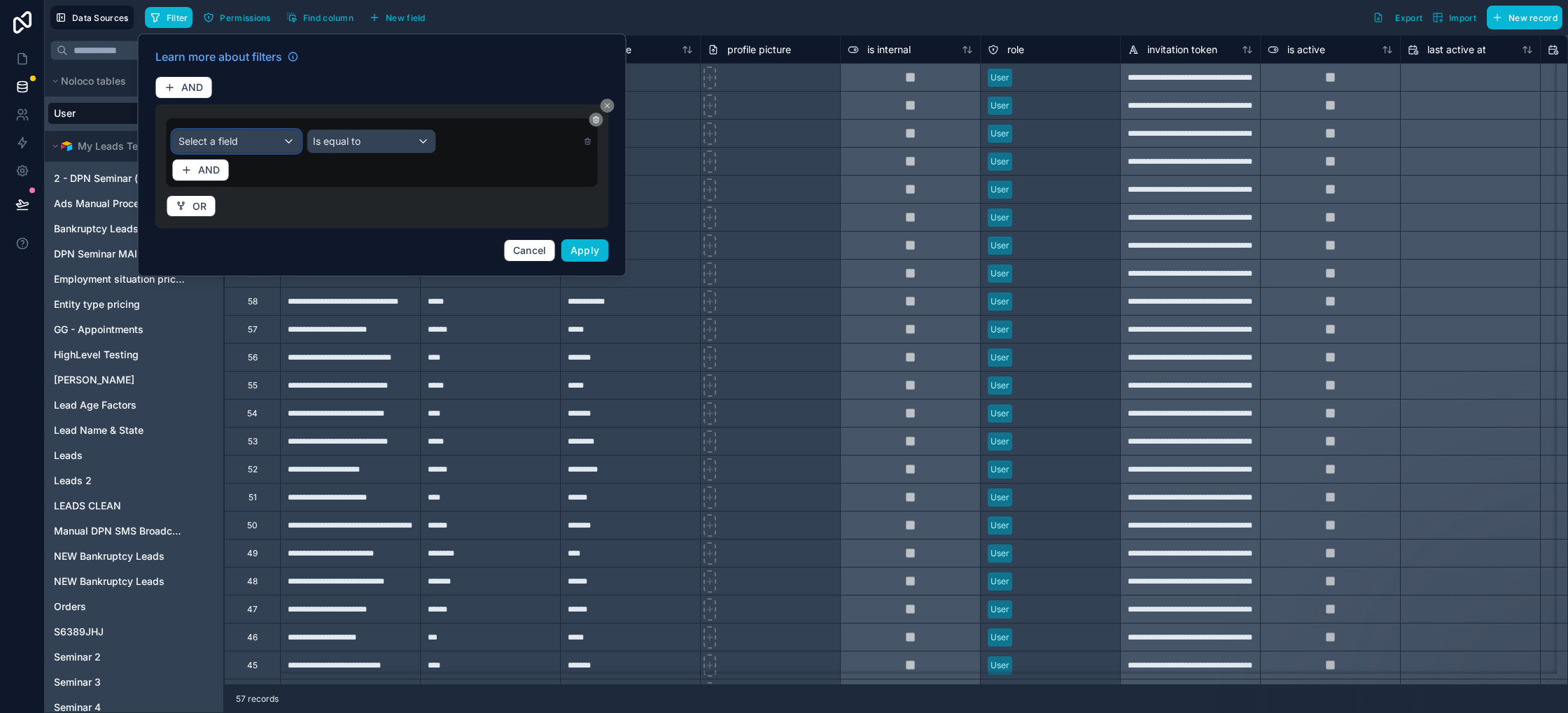
click at [278, 137] on div "Select a field" at bounding box center [237, 141] width 128 height 23
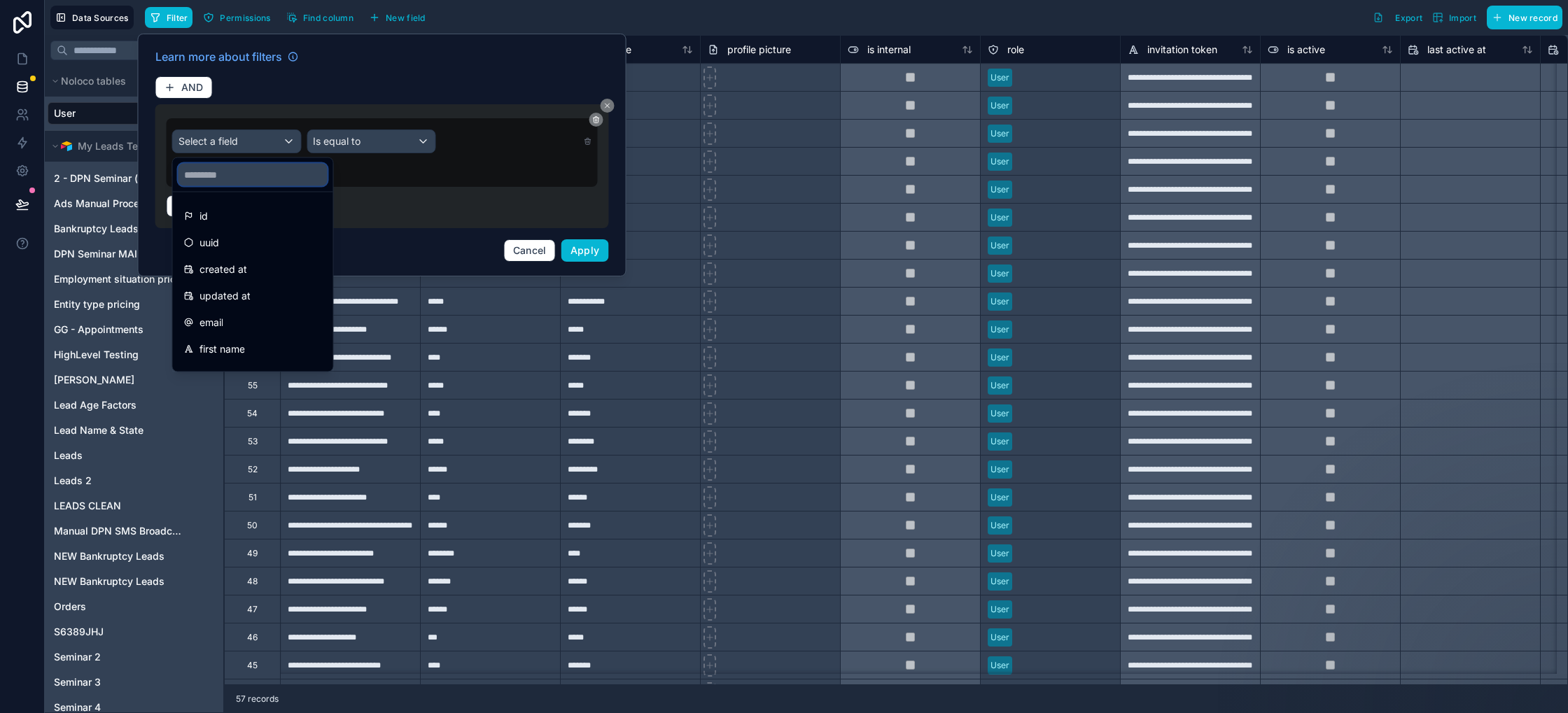
click at [270, 168] on input "text" at bounding box center [252, 175] width 149 height 23
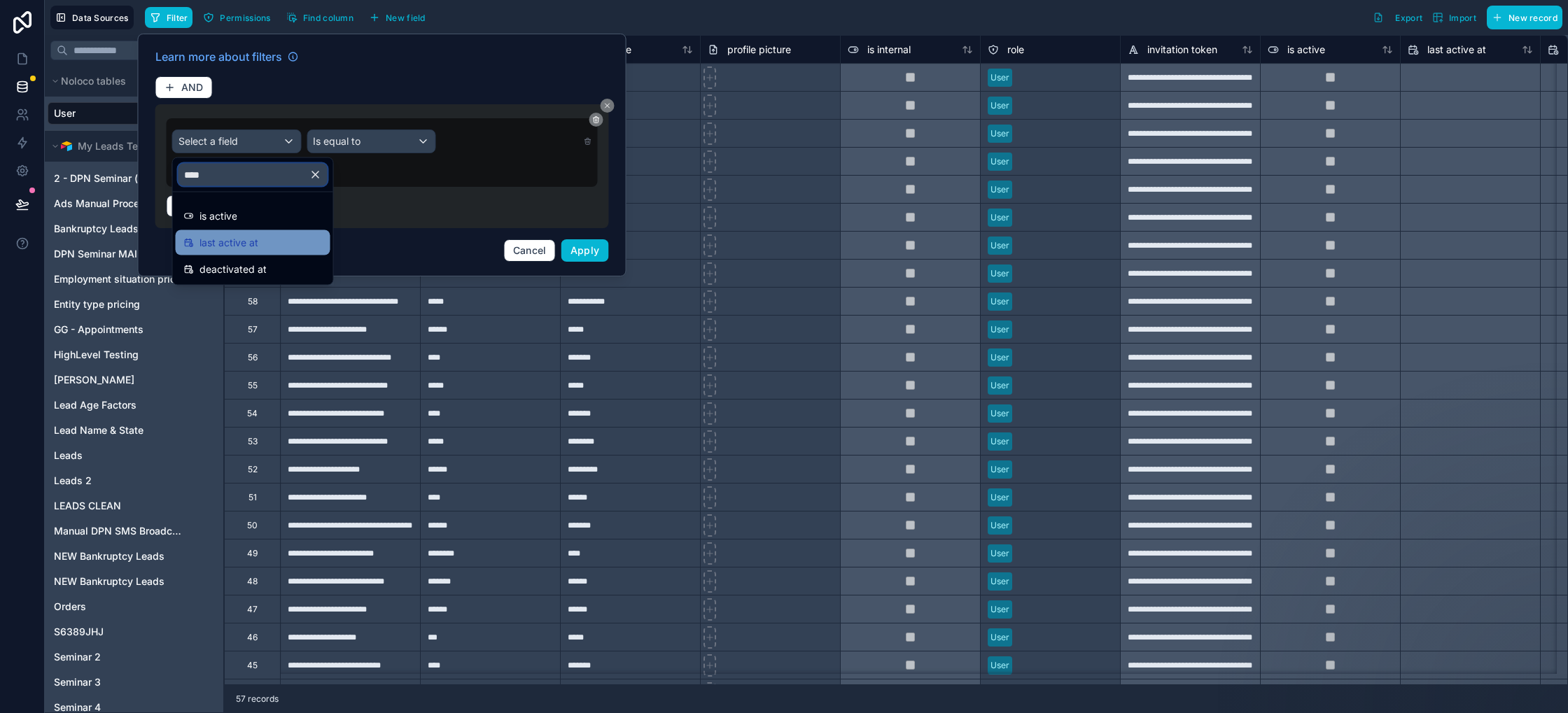
type input "****"
click at [264, 241] on div "last active at" at bounding box center [253, 243] width 138 height 17
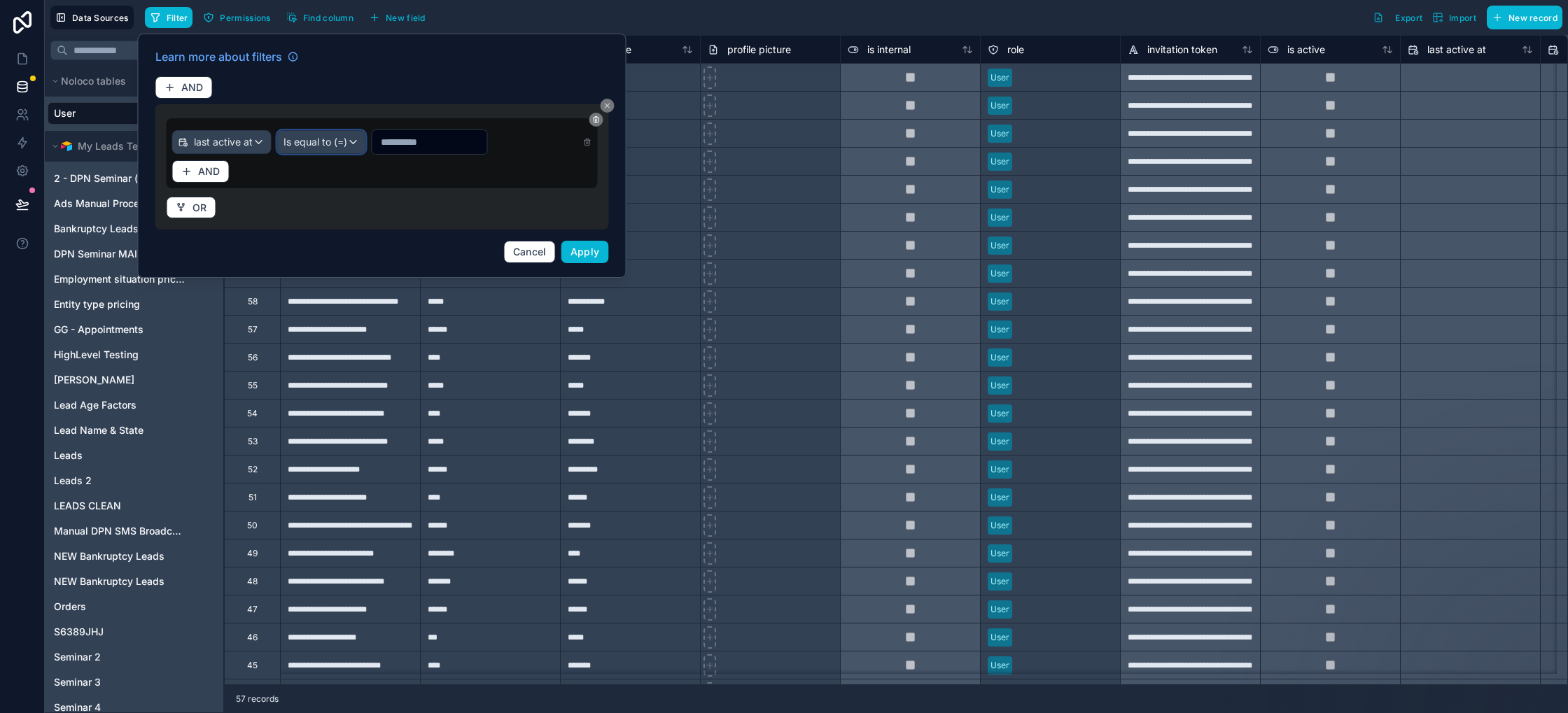
click at [361, 141] on div "Is equal to (=)" at bounding box center [321, 142] width 87 height 23
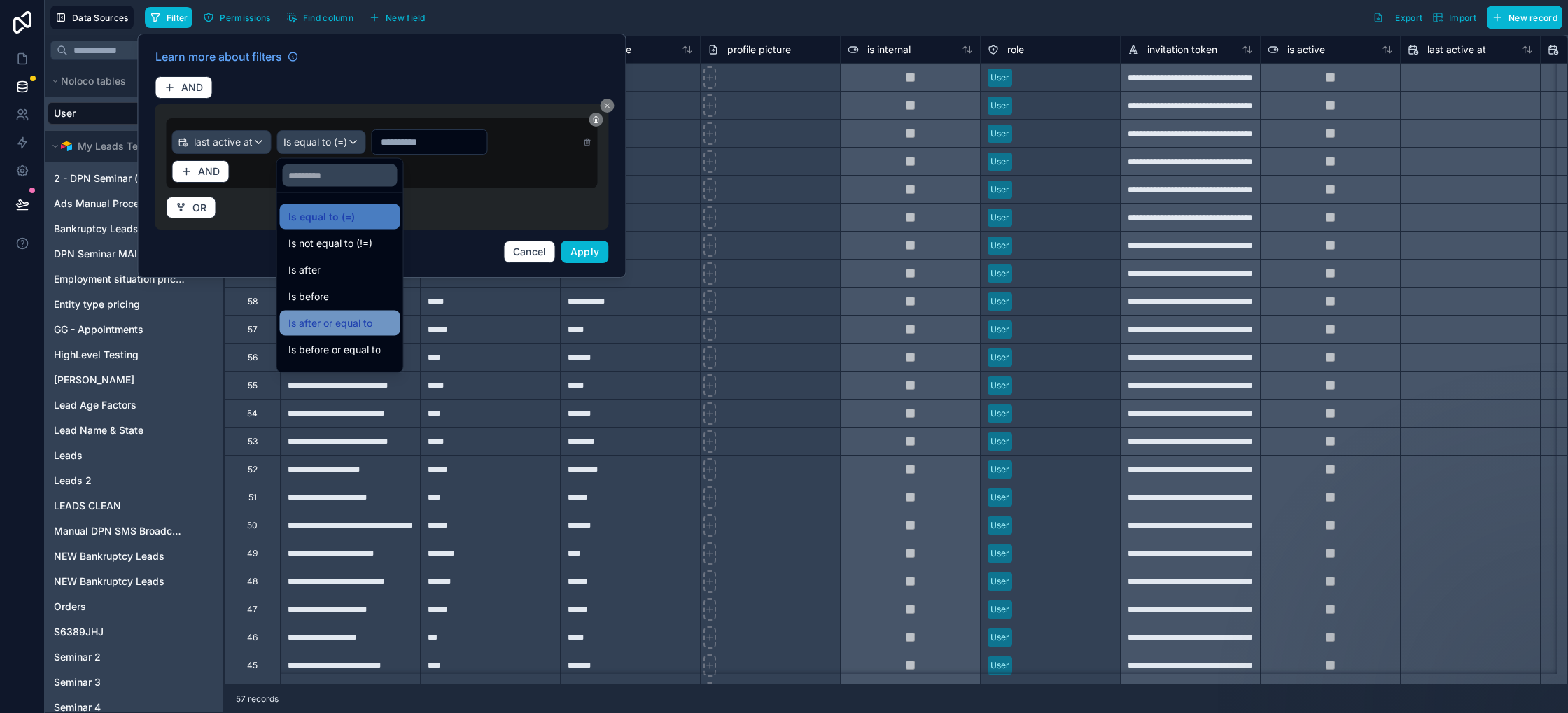
click at [363, 326] on span "Is after or equal to" at bounding box center [330, 324] width 84 height 17
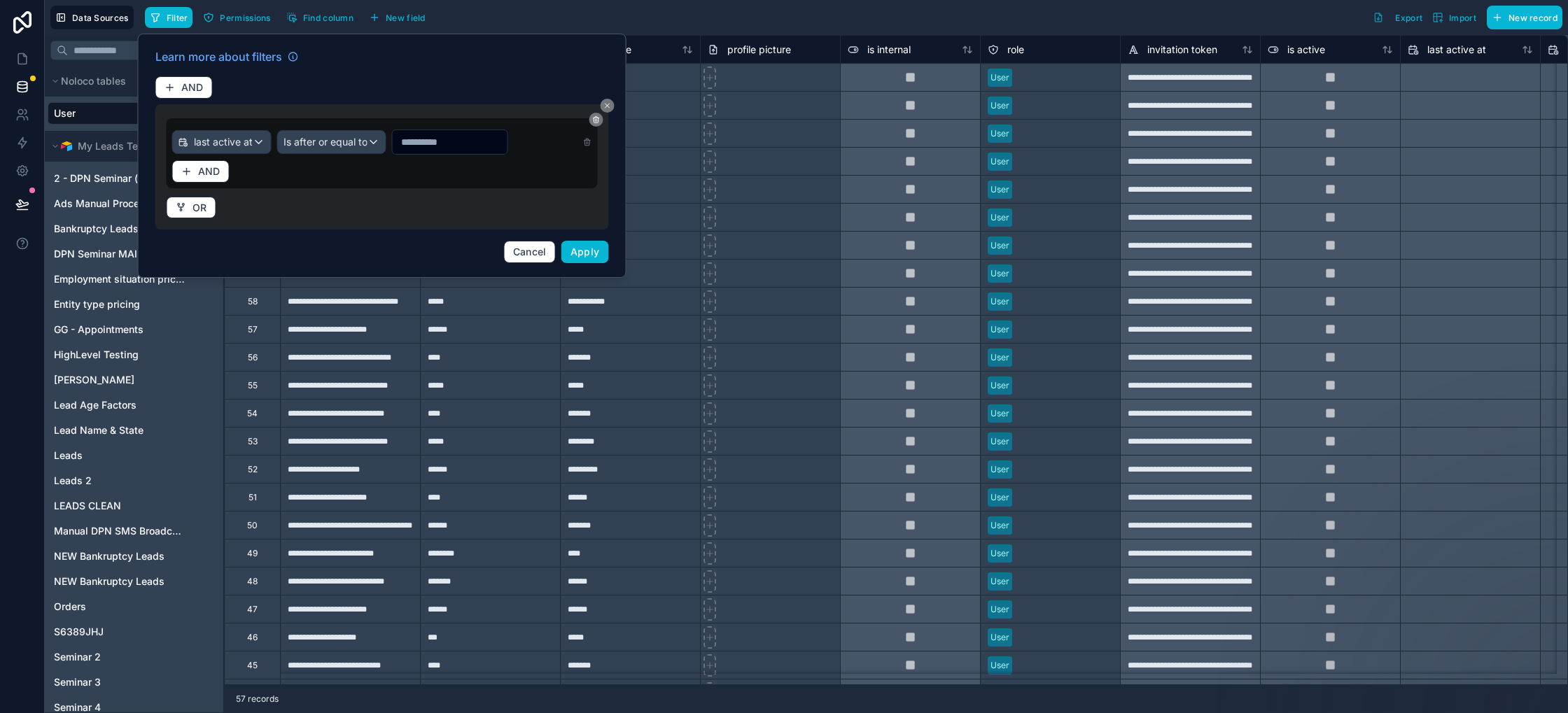
click at [434, 139] on input "text" at bounding box center [450, 142] width 115 height 20
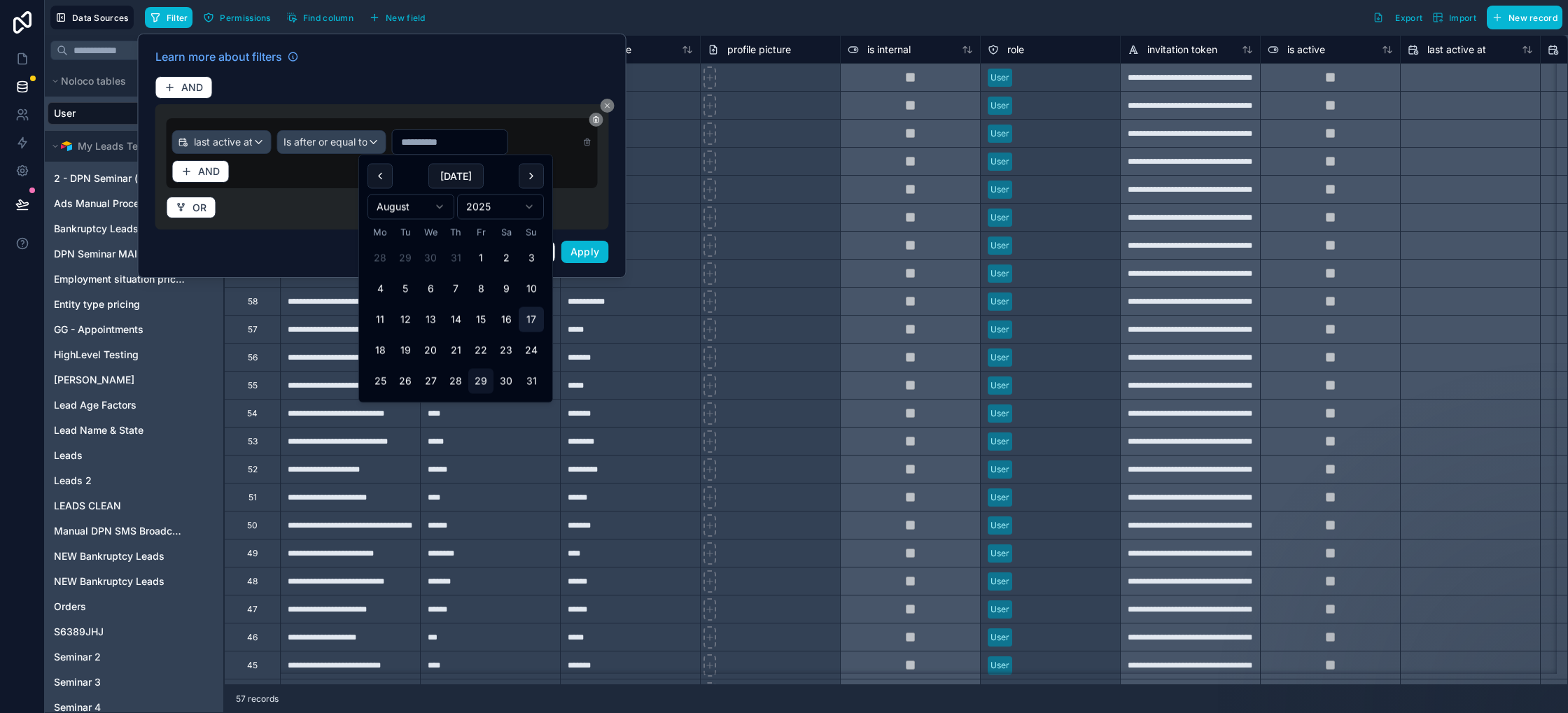
click at [530, 321] on button "17" at bounding box center [531, 320] width 26 height 26
type input "**********"
click at [602, 253] on button "Apply" at bounding box center [585, 252] width 47 height 23
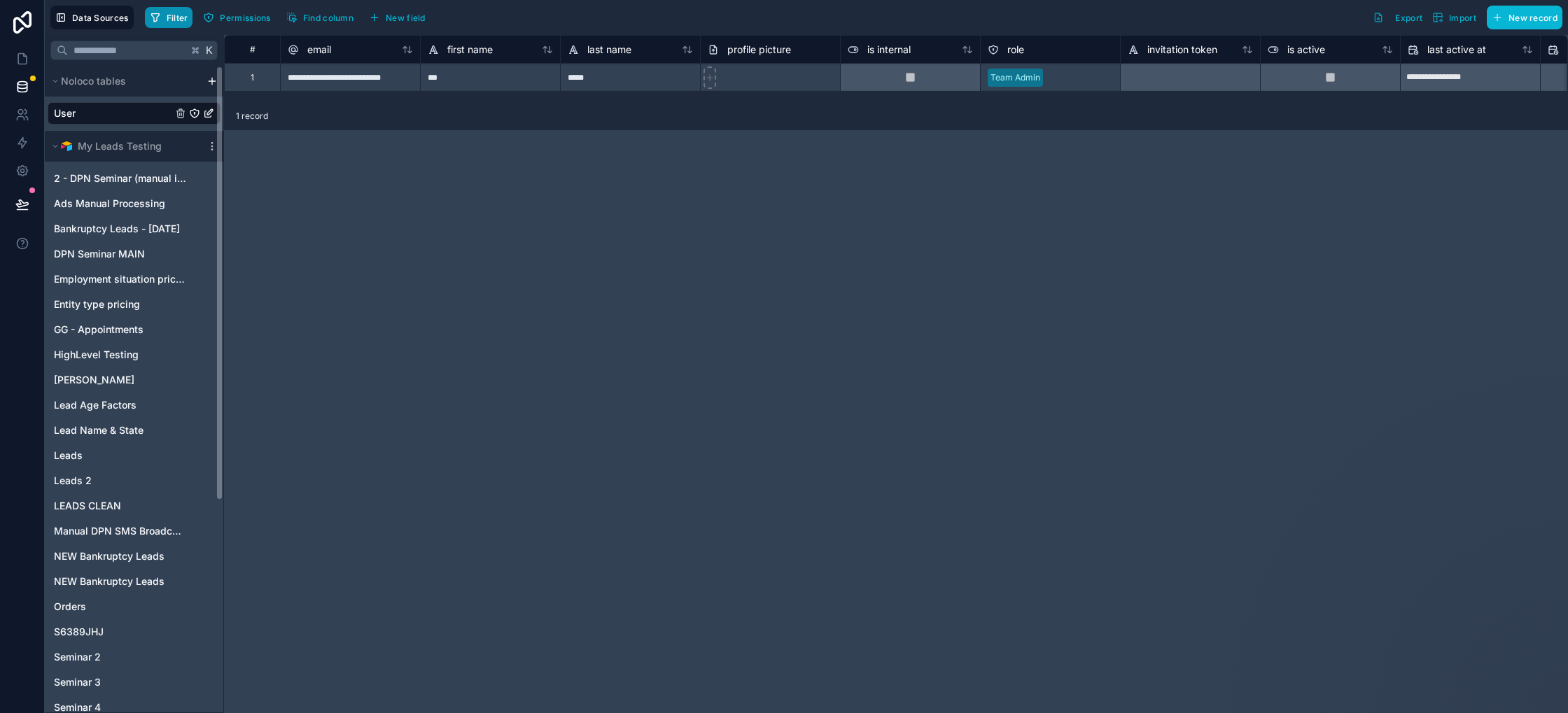
click at [169, 26] on button "Filter" at bounding box center [169, 17] width 48 height 21
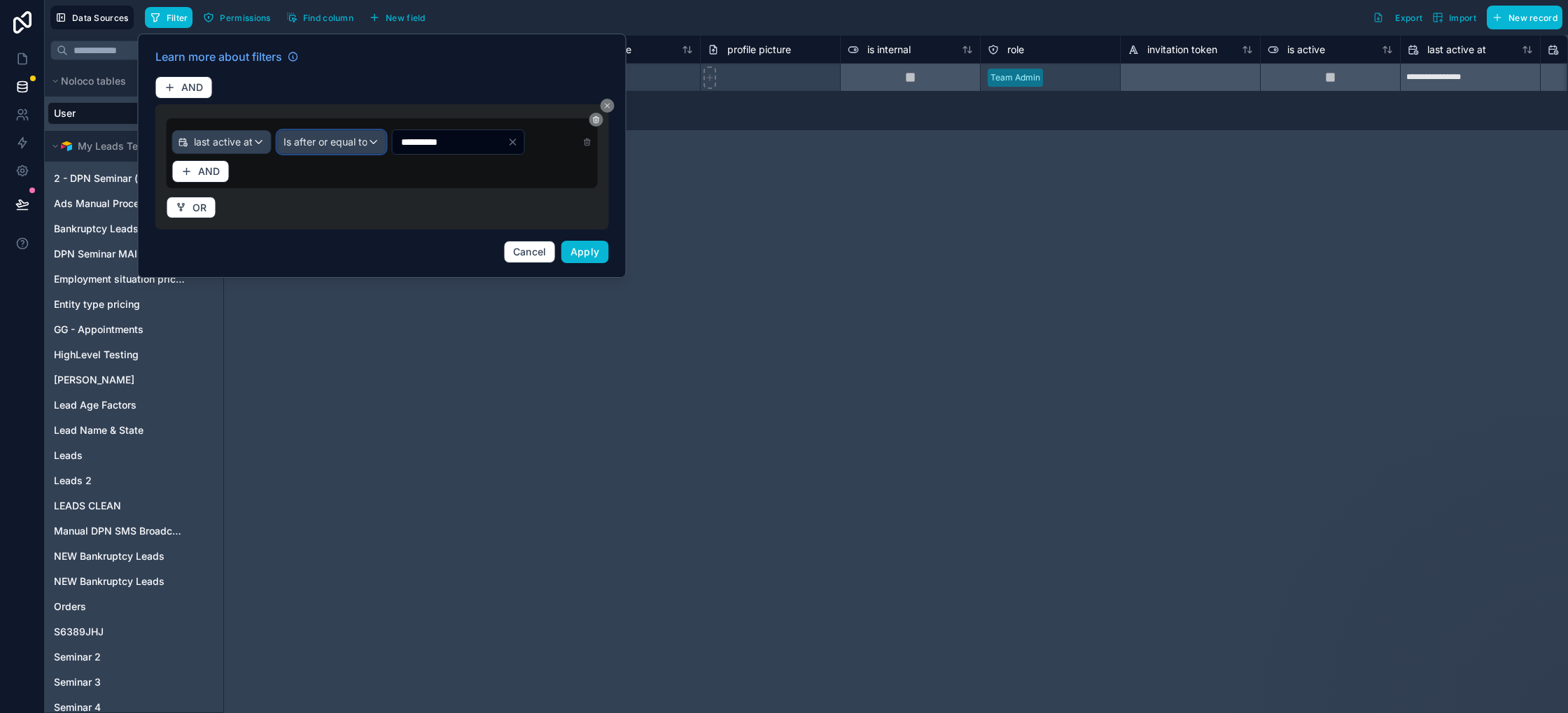
click at [343, 145] on span "Is after or equal to" at bounding box center [325, 142] width 84 height 14
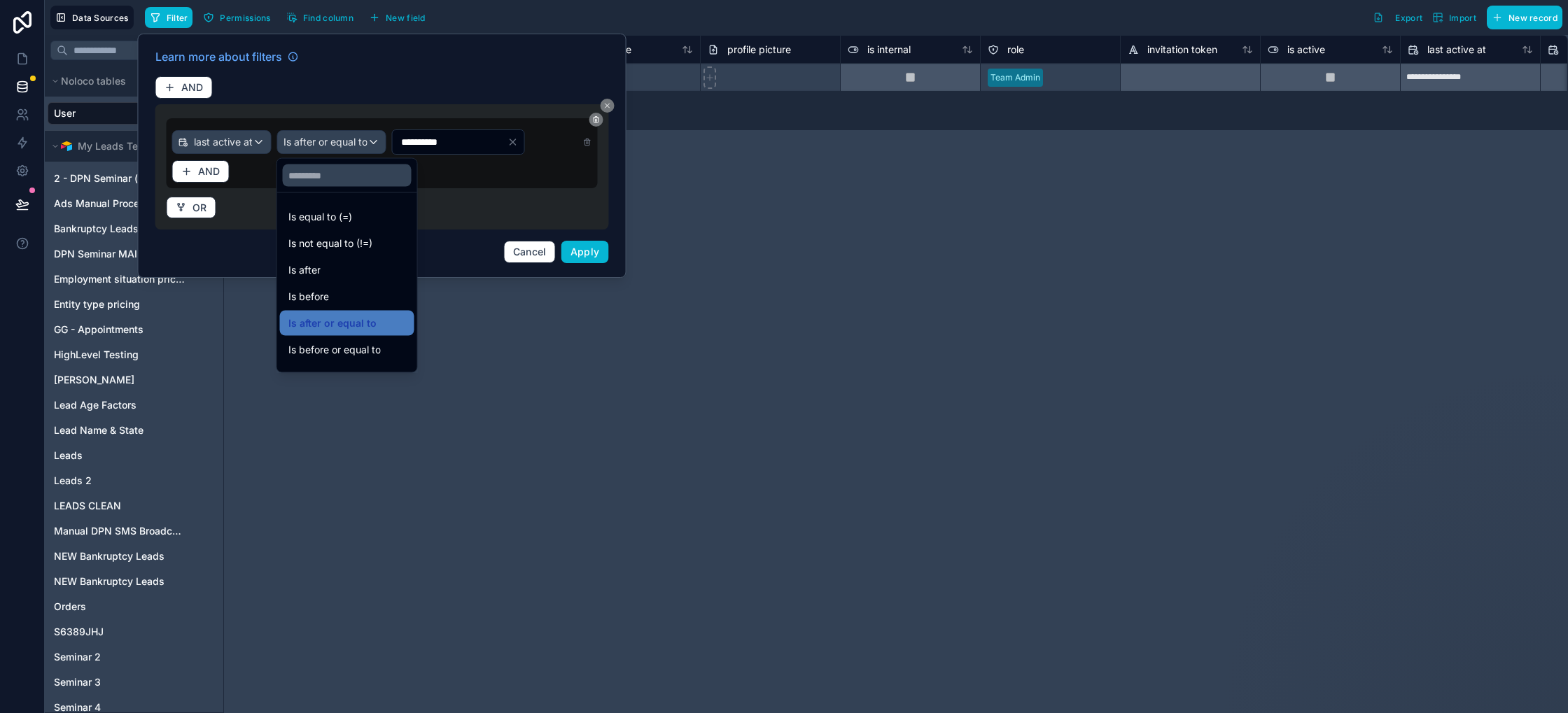
click at [449, 144] on div at bounding box center [383, 155] width 489 height 244
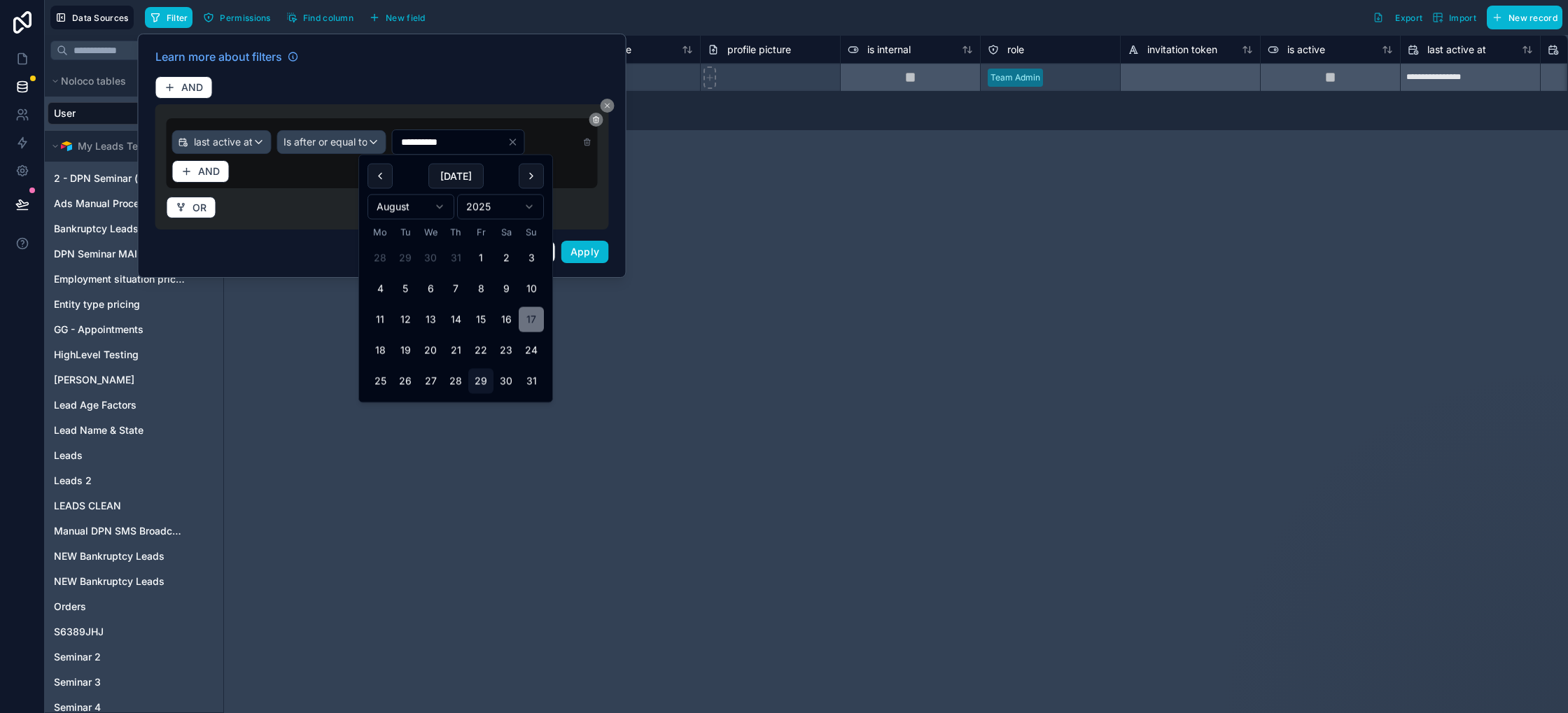
click at [465, 138] on input "**********" at bounding box center [450, 142] width 115 height 20
click at [480, 259] on button "1" at bounding box center [481, 258] width 26 height 26
type input "**********"
click at [606, 258] on button "Apply" at bounding box center [585, 252] width 47 height 23
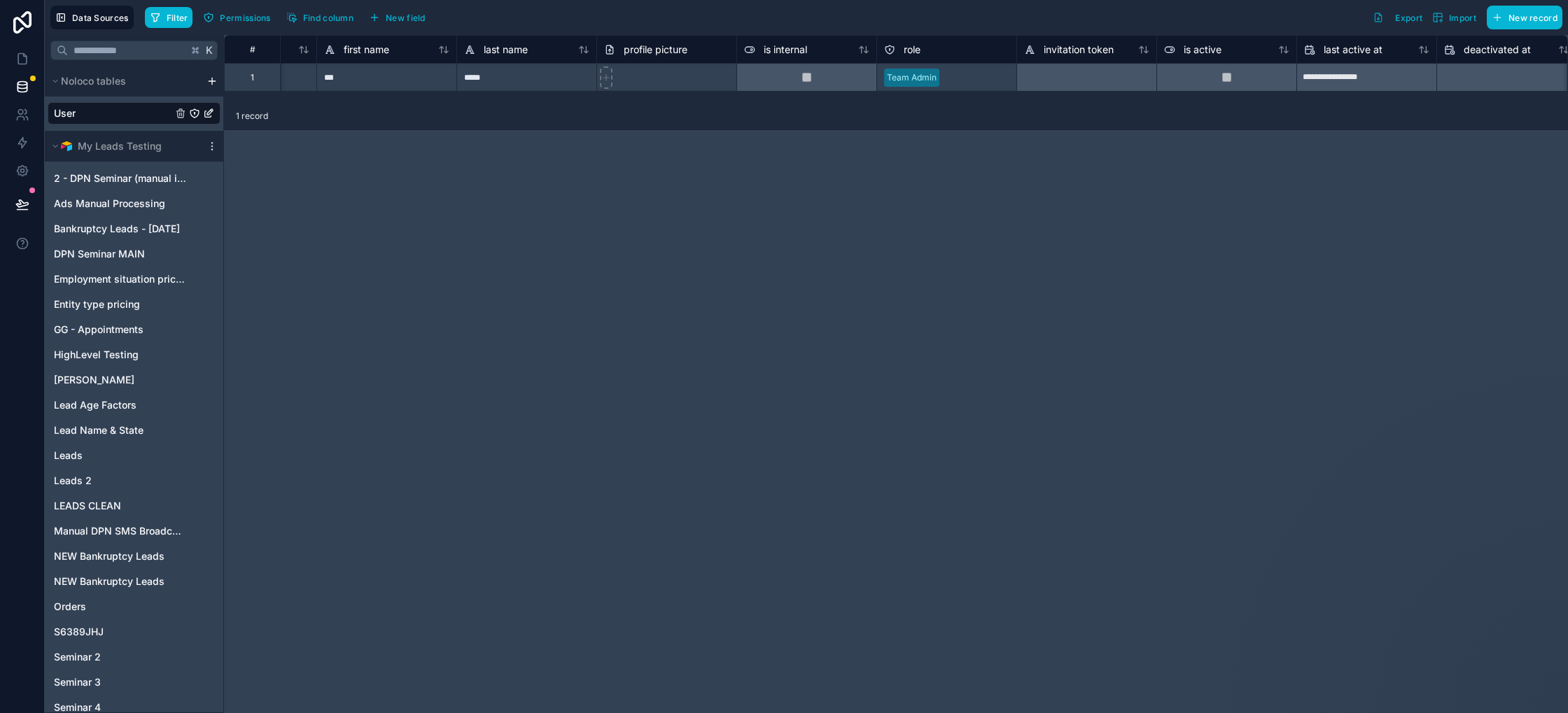
scroll to position [0, 104]
click at [181, 16] on span "Filter" at bounding box center [177, 17] width 22 height 10
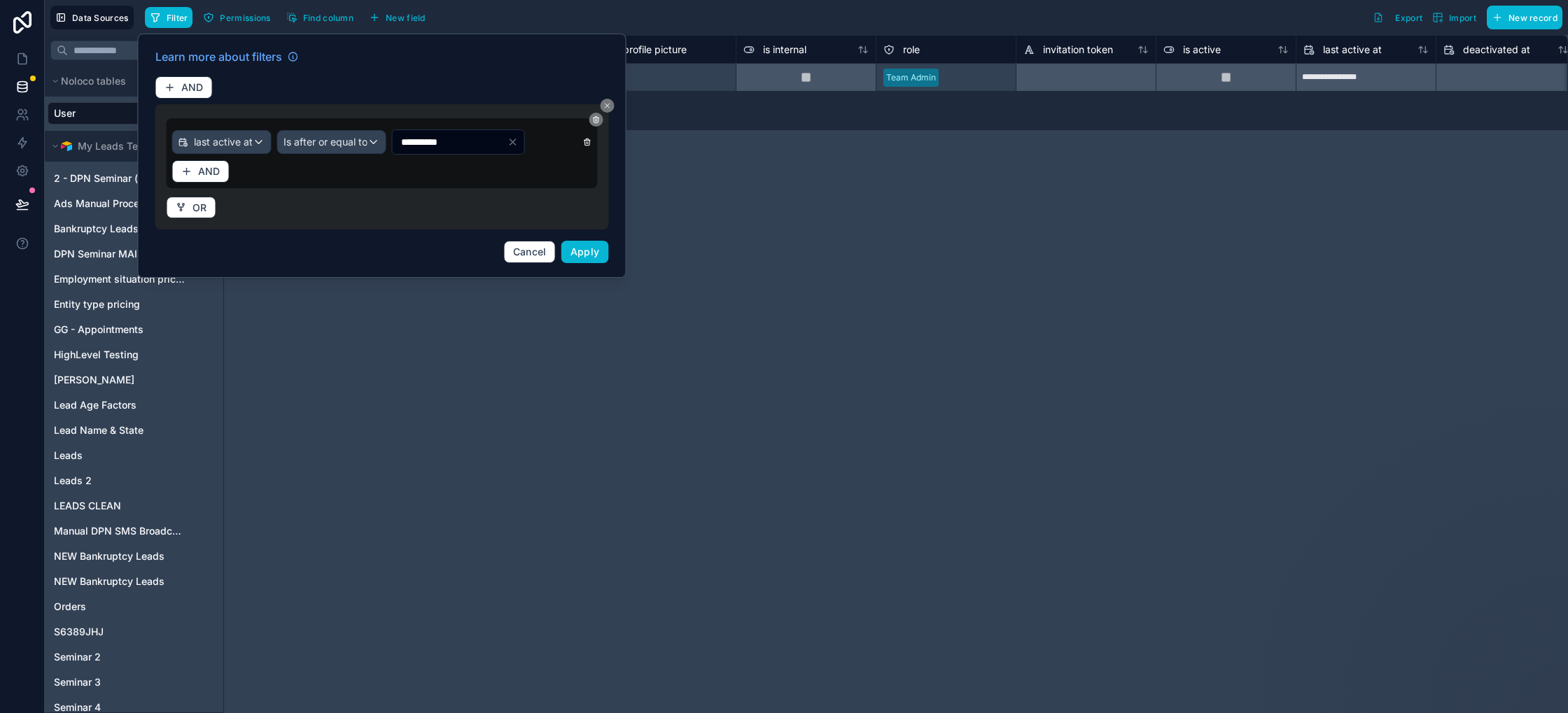
click at [583, 144] on icon at bounding box center [588, 142] width 9 height 9
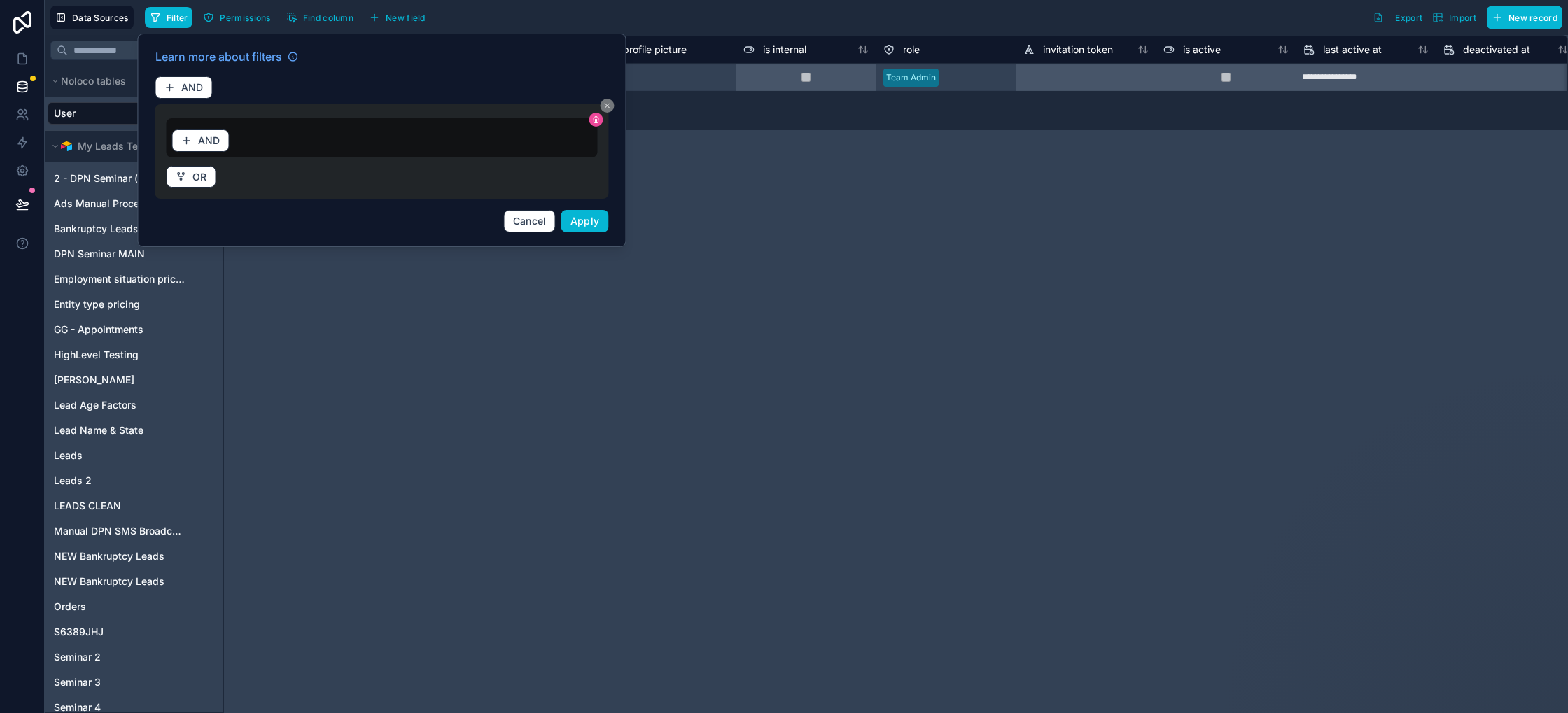
click at [597, 122] on icon at bounding box center [596, 119] width 9 height 9
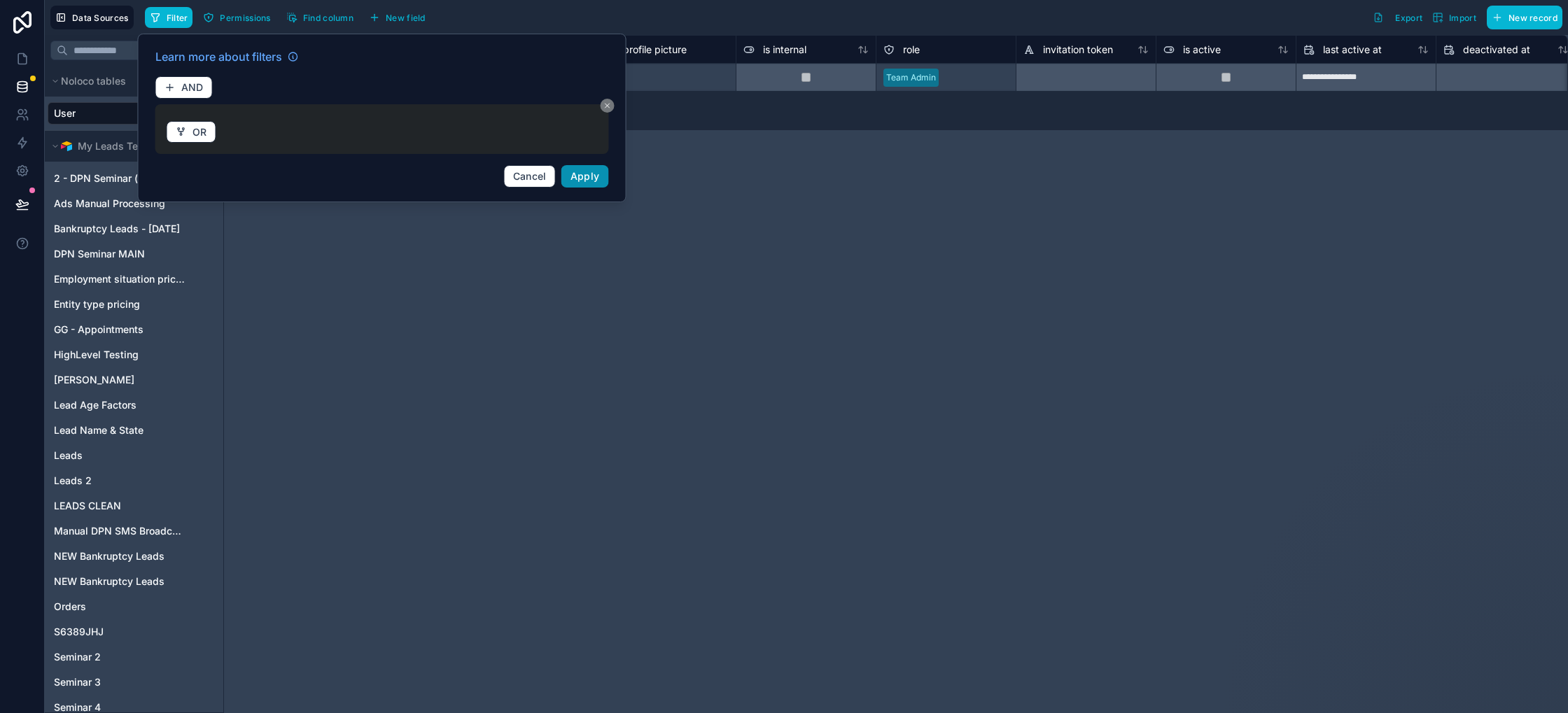
click at [586, 184] on button "Apply" at bounding box center [585, 176] width 47 height 23
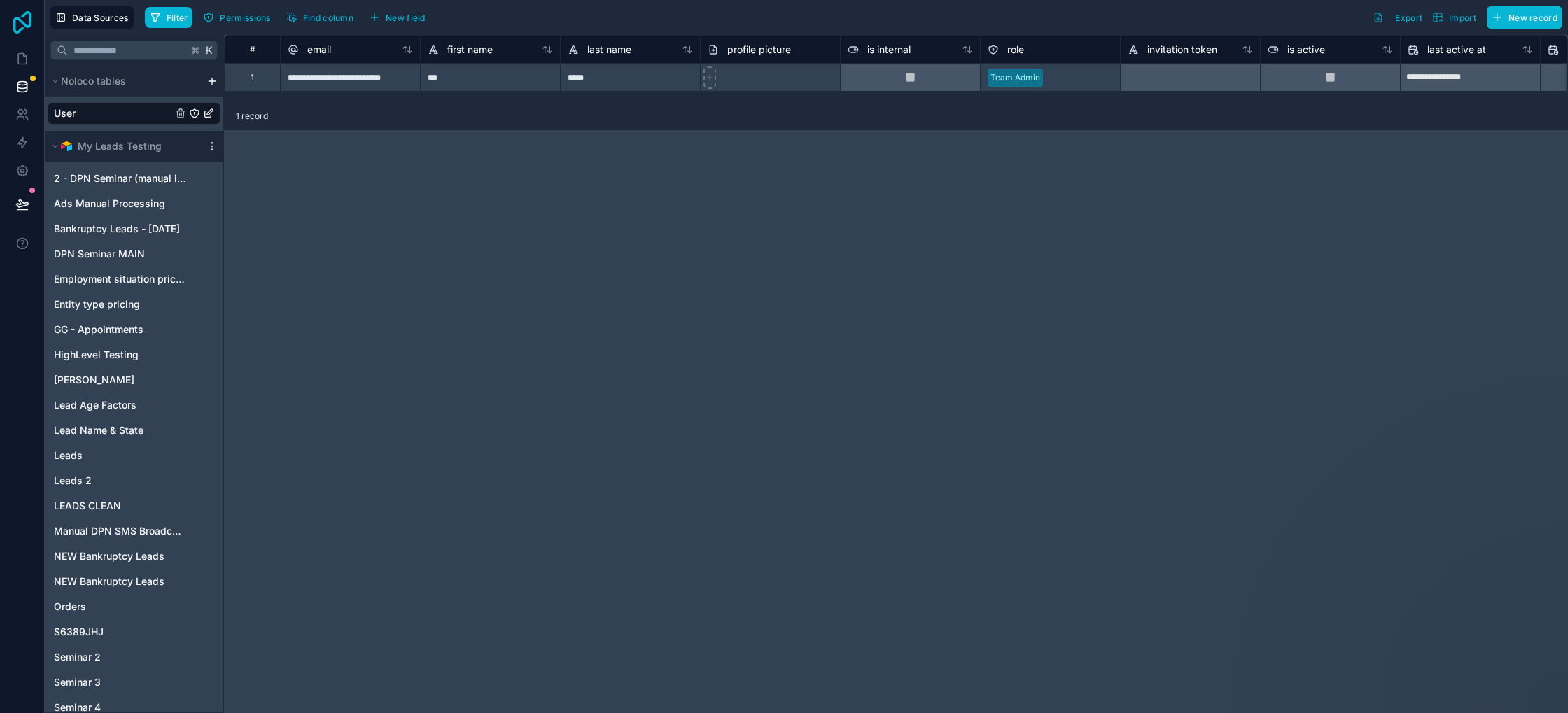
click at [24, 23] on icon at bounding box center [22, 23] width 18 height 23
